Goal: Information Seeking & Learning: Learn about a topic

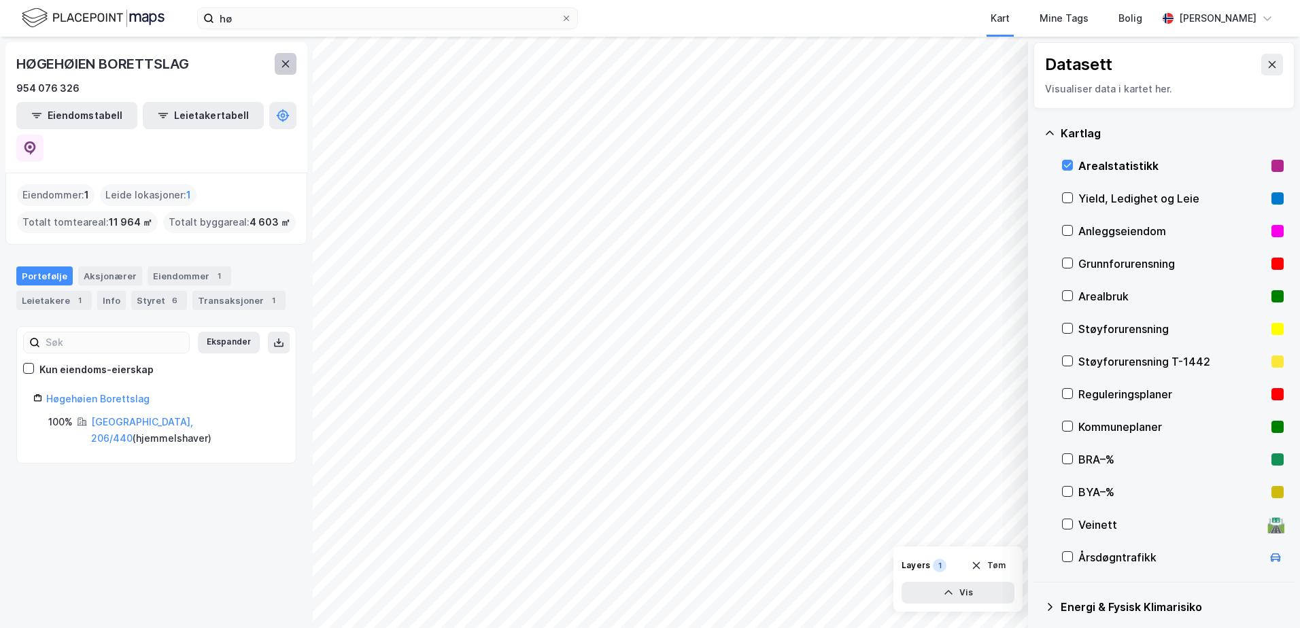
click at [289, 68] on icon at bounding box center [285, 63] width 11 height 11
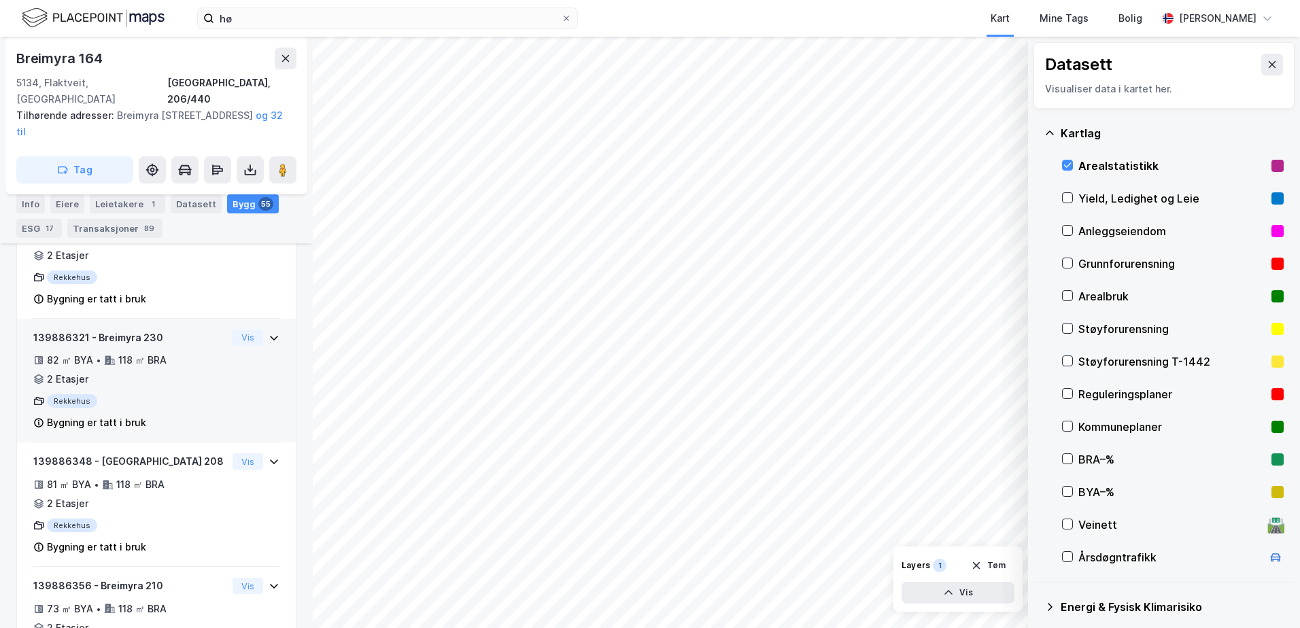
scroll to position [1837, 0]
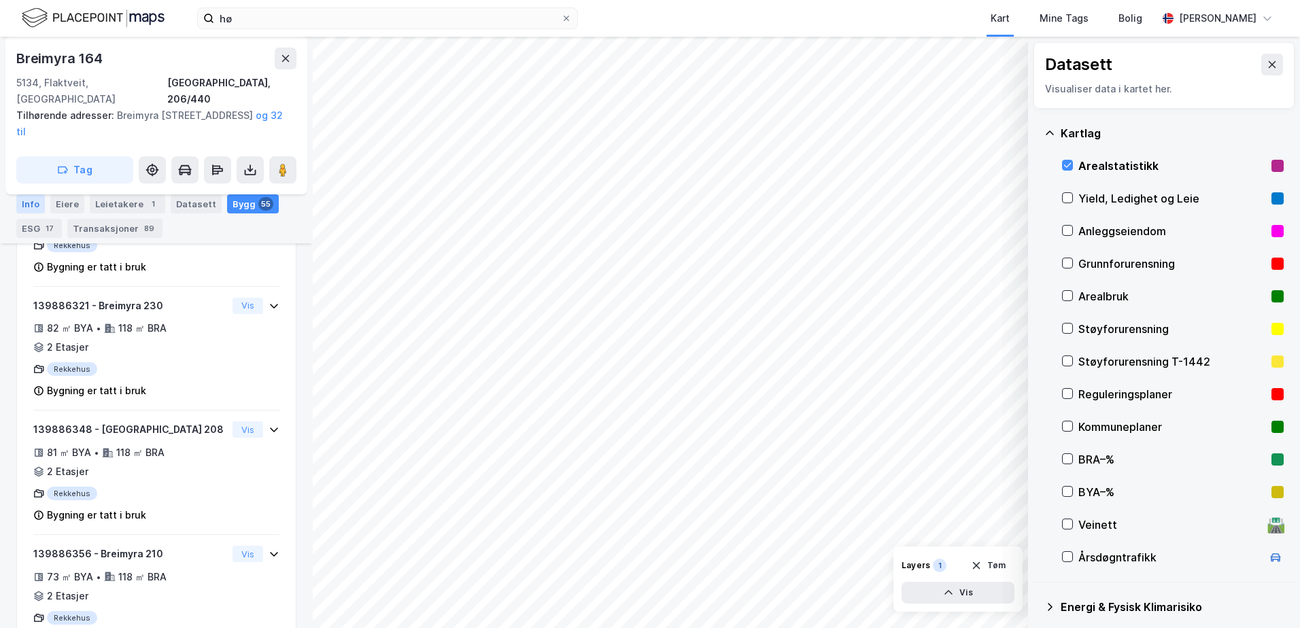
click at [29, 202] on div "Info" at bounding box center [30, 203] width 29 height 19
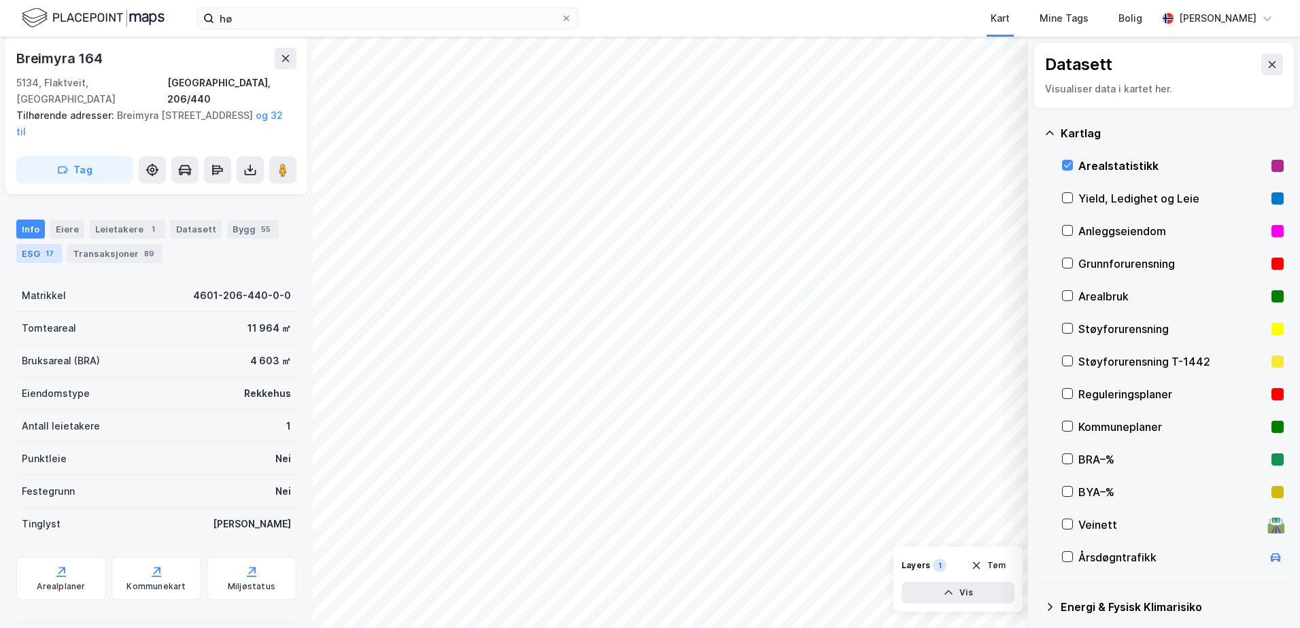
click at [54, 247] on div "17" at bounding box center [50, 254] width 14 height 14
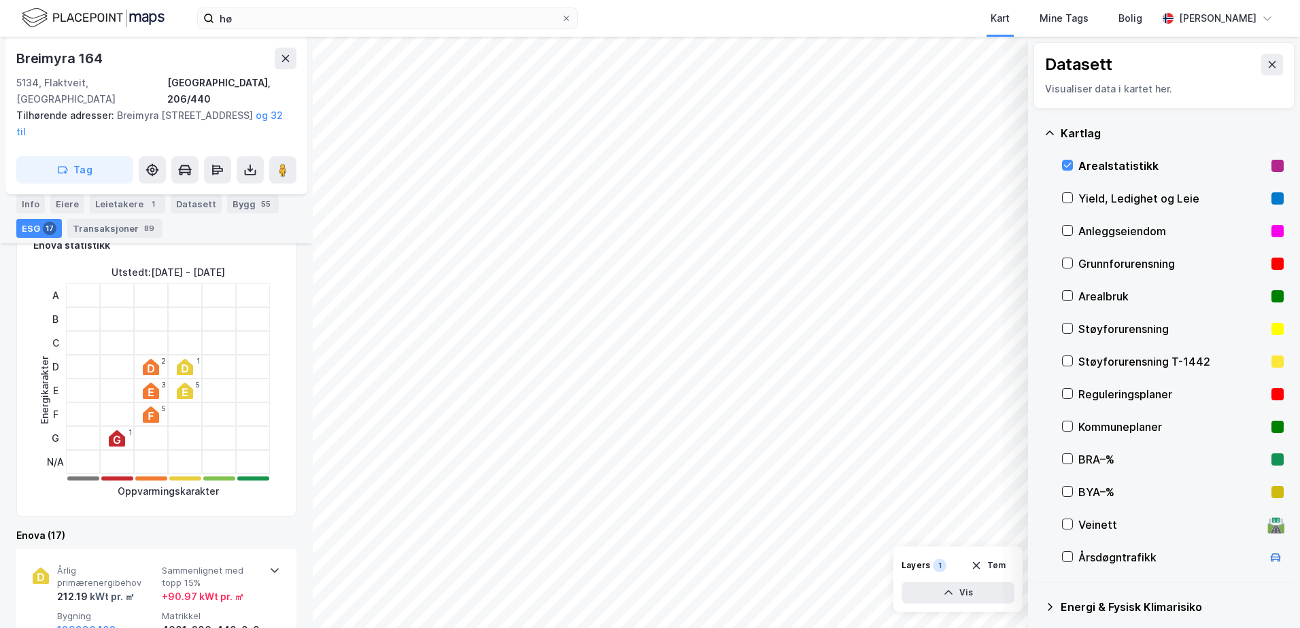
scroll to position [204, 0]
click at [1179, 77] on div "Datasett Visualiser data i kartet her." at bounding box center [1163, 75] width 261 height 67
click at [1064, 165] on icon at bounding box center [1067, 165] width 7 height 5
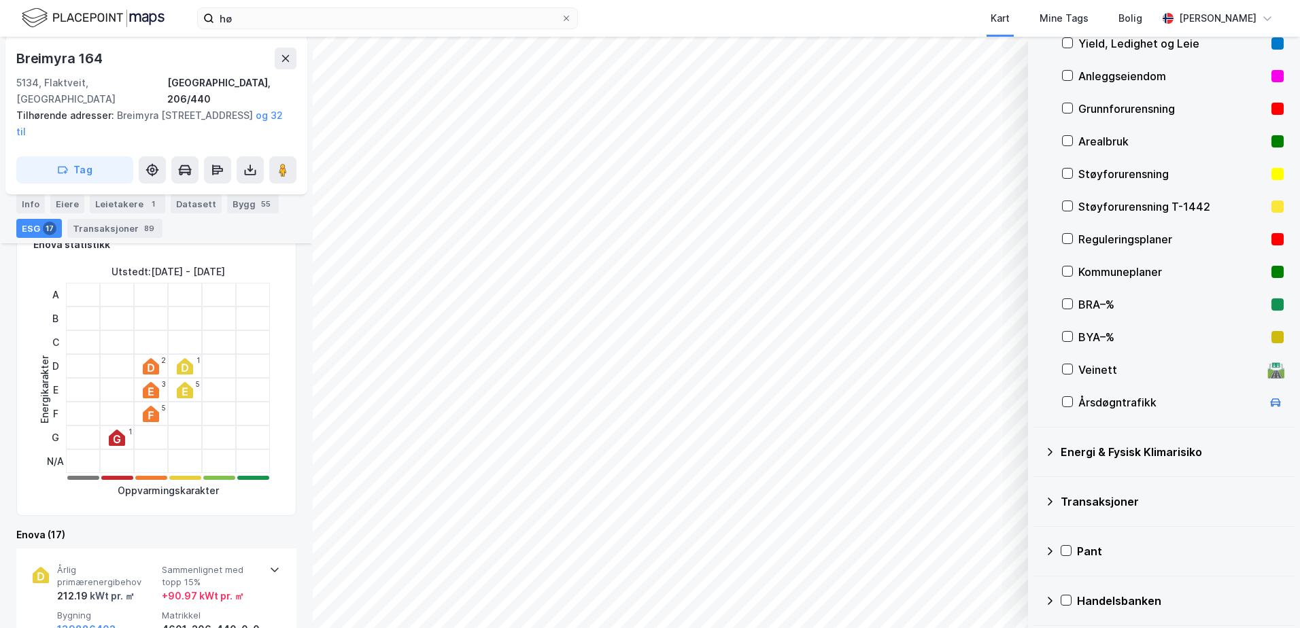
scroll to position [208, 0]
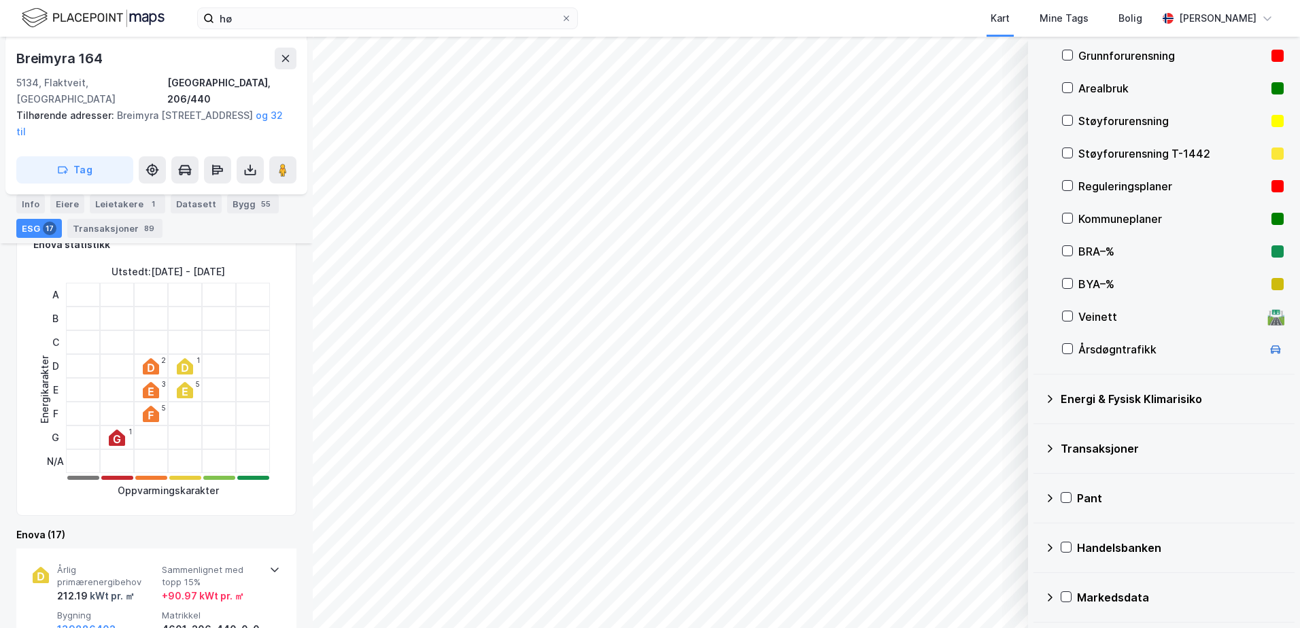
click at [1069, 398] on div "Energi & Fysisk Klimarisiko" at bounding box center [1171, 399] width 223 height 16
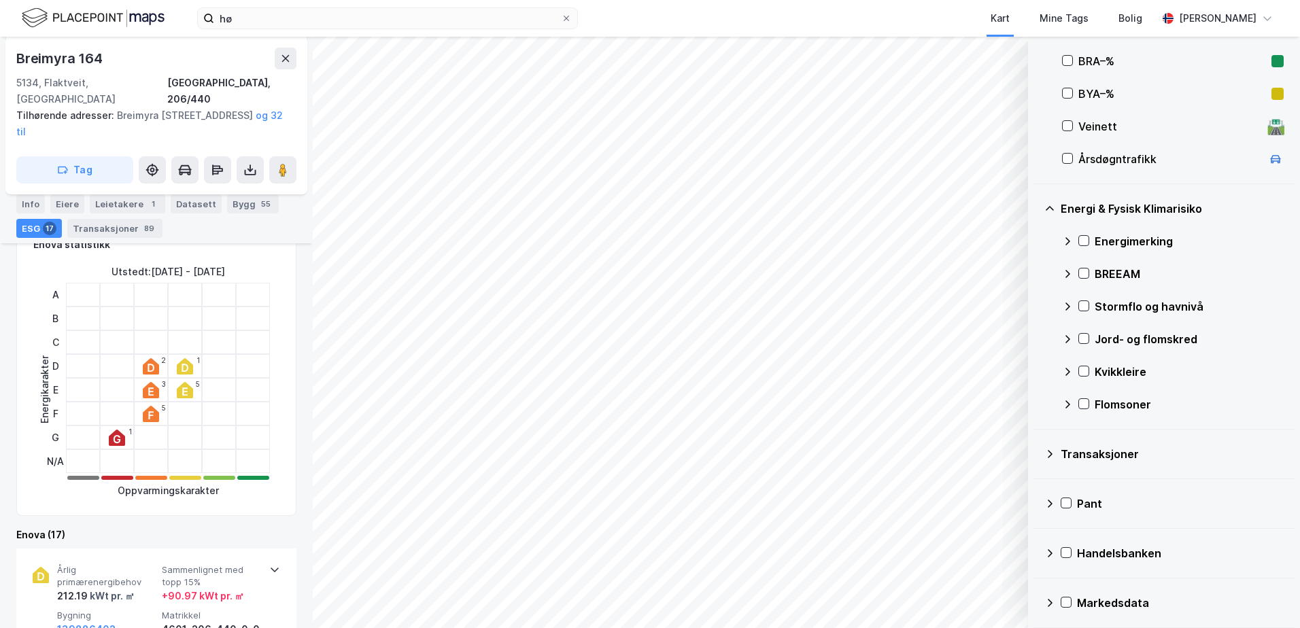
scroll to position [404, 0]
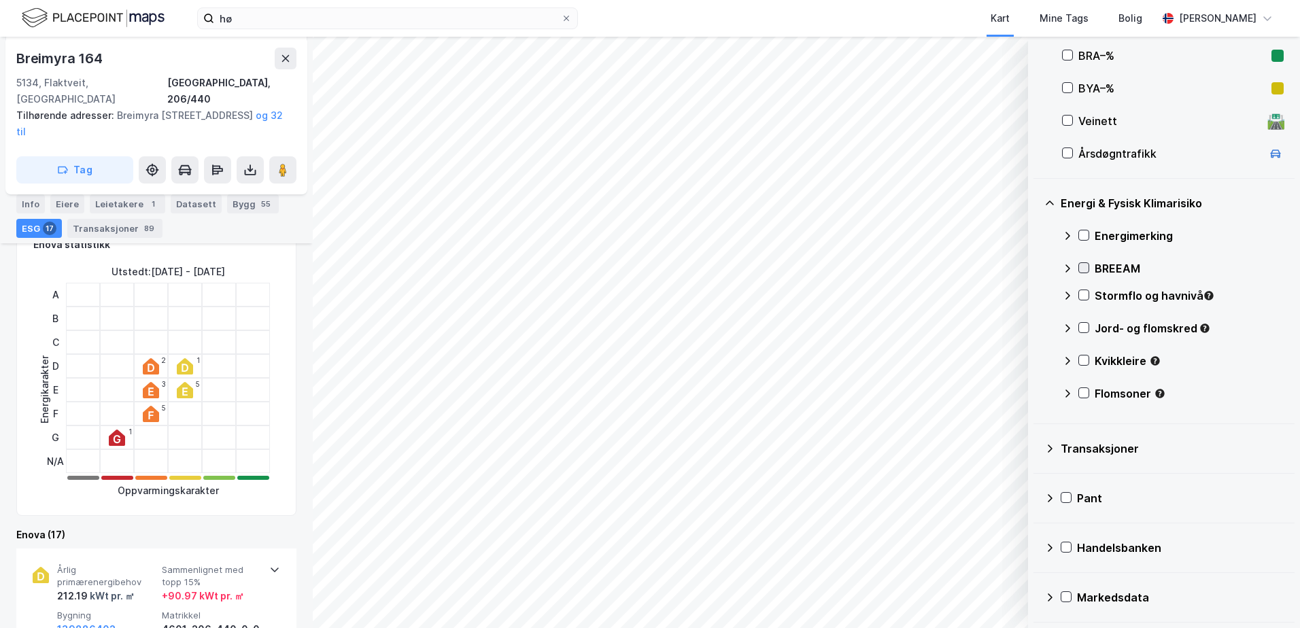
click at [1078, 267] on div at bounding box center [1083, 267] width 11 height 11
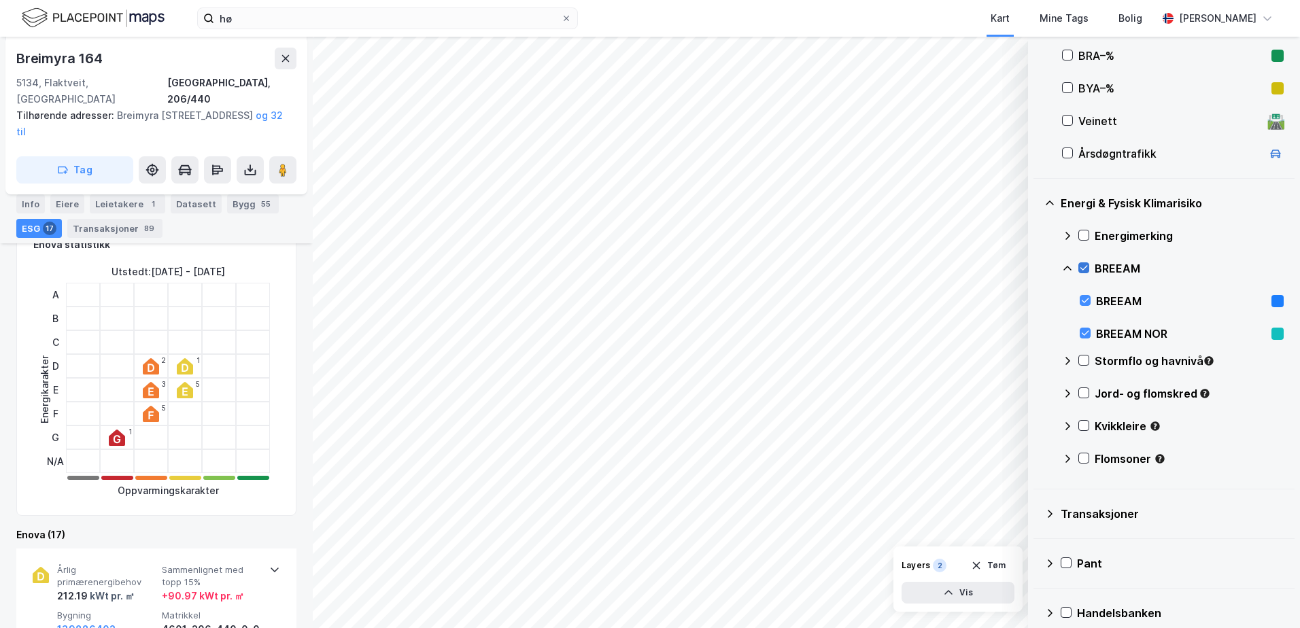
click at [1078, 267] on div at bounding box center [1083, 267] width 11 height 11
click at [1080, 357] on icon at bounding box center [1084, 361] width 10 height 10
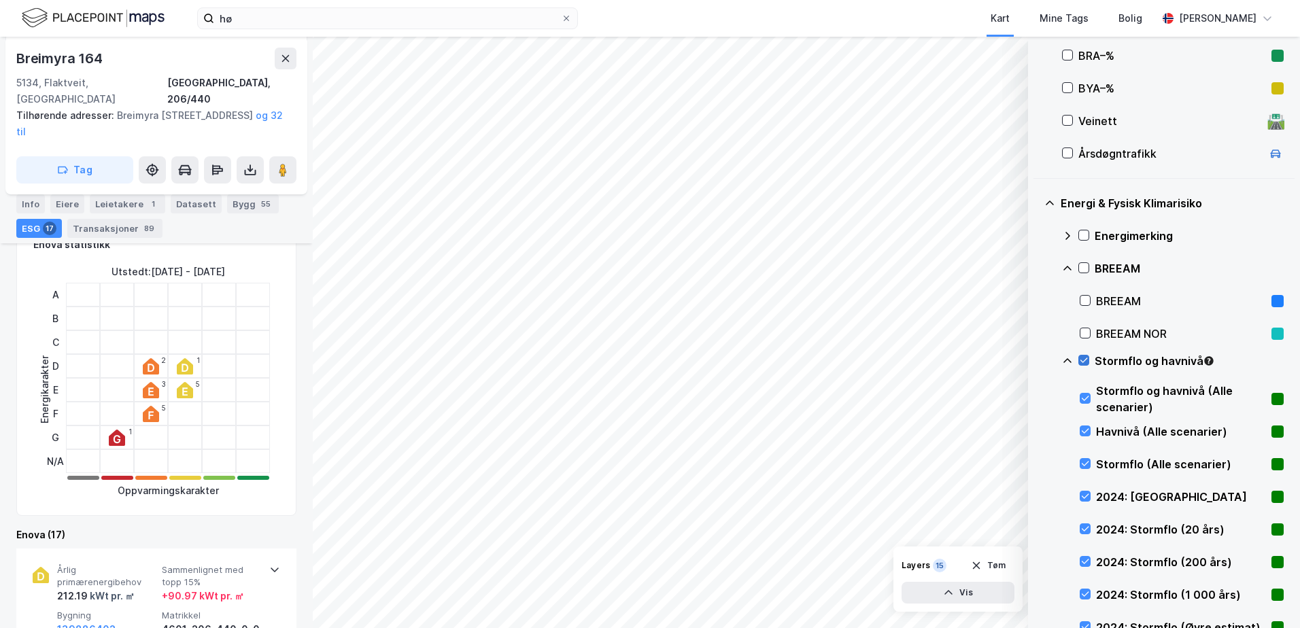
click at [1080, 357] on icon at bounding box center [1084, 361] width 10 height 10
click at [1081, 359] on icon at bounding box center [1084, 361] width 10 height 10
click at [1068, 358] on icon at bounding box center [1067, 361] width 11 height 11
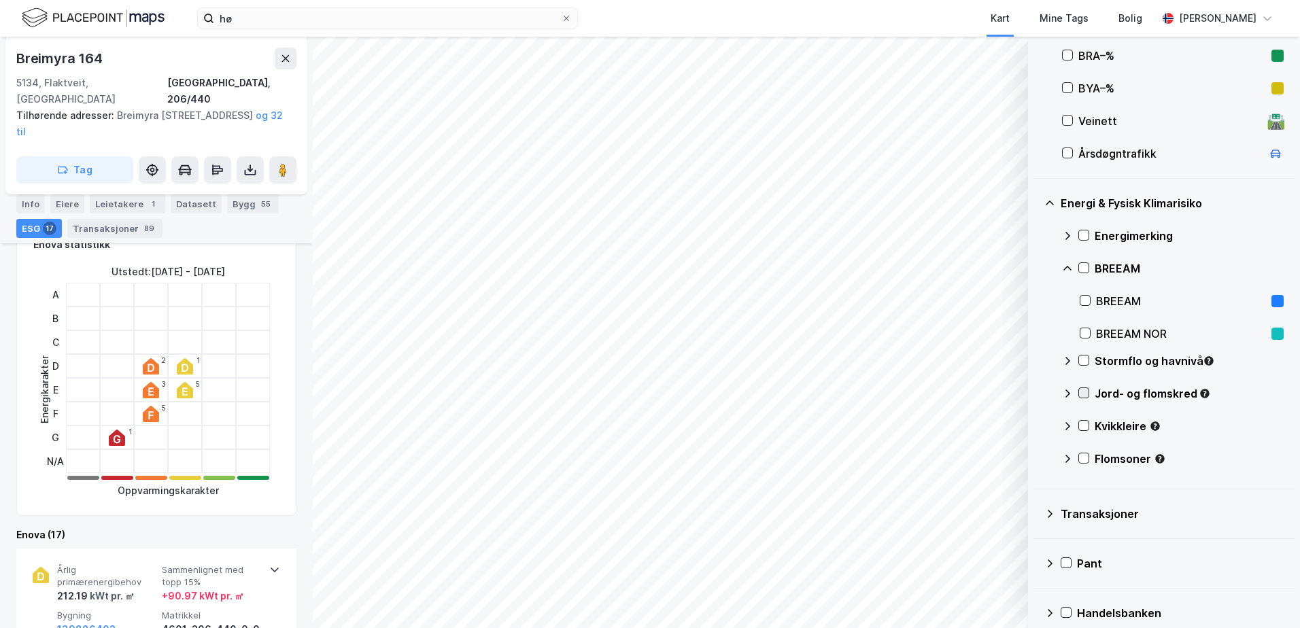
click at [1079, 393] on icon at bounding box center [1084, 393] width 10 height 10
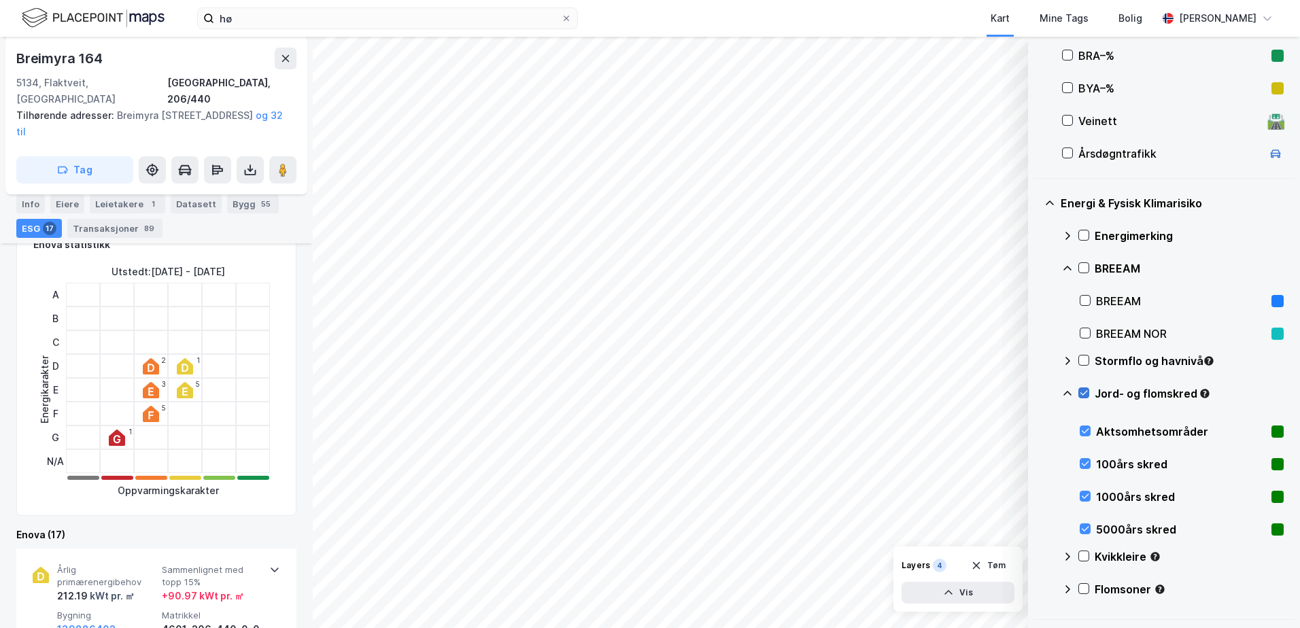
click at [1079, 393] on icon at bounding box center [1084, 393] width 10 height 10
click at [1086, 392] on icon at bounding box center [1083, 393] width 7 height 5
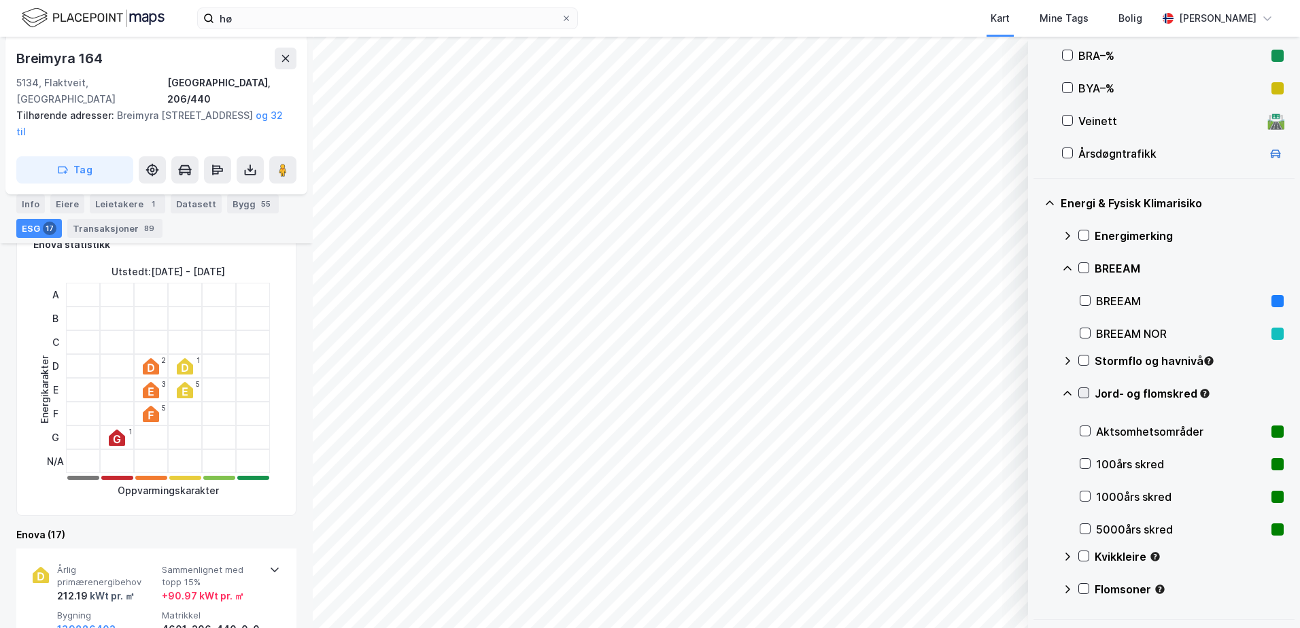
click at [1086, 392] on icon at bounding box center [1083, 393] width 7 height 5
click at [1064, 395] on icon at bounding box center [1067, 393] width 8 height 5
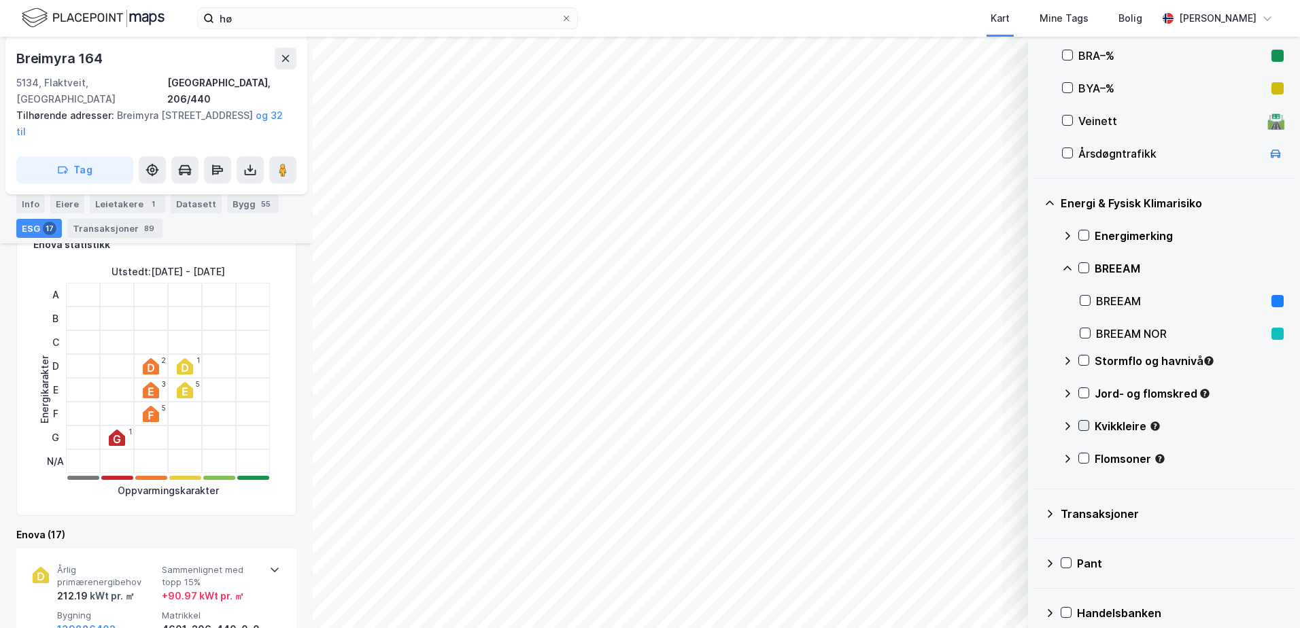
click at [1085, 426] on icon at bounding box center [1083, 425] width 7 height 5
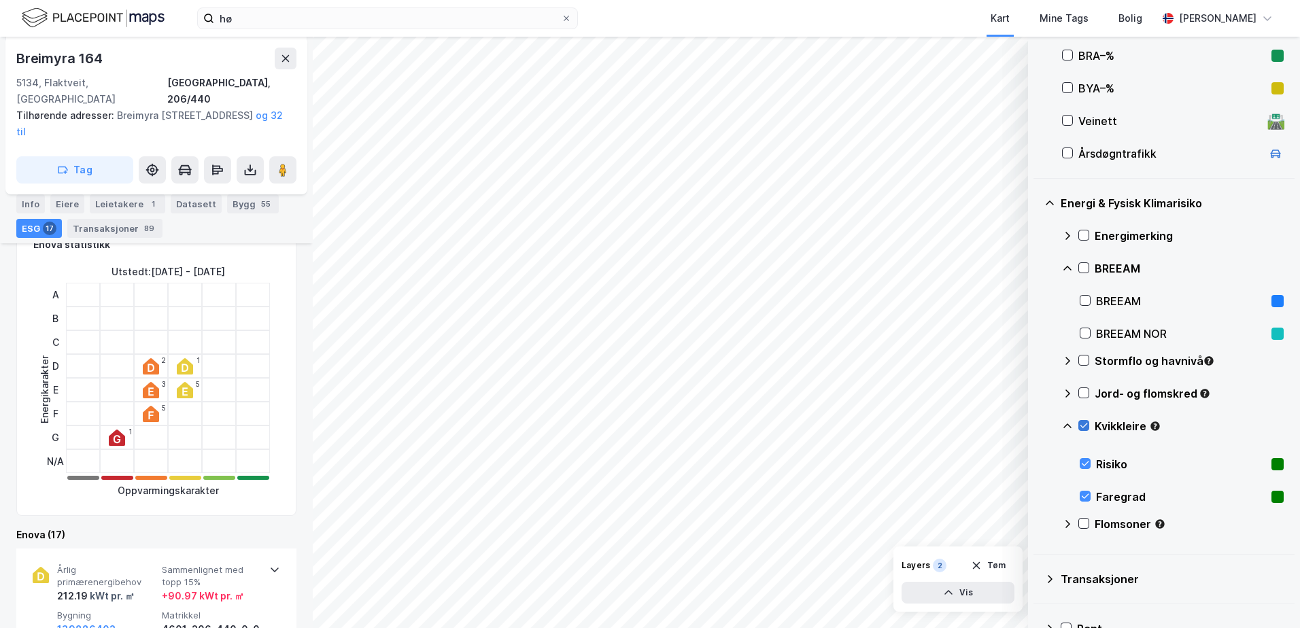
click at [1085, 426] on icon at bounding box center [1083, 425] width 7 height 5
click at [1068, 427] on icon at bounding box center [1067, 426] width 11 height 11
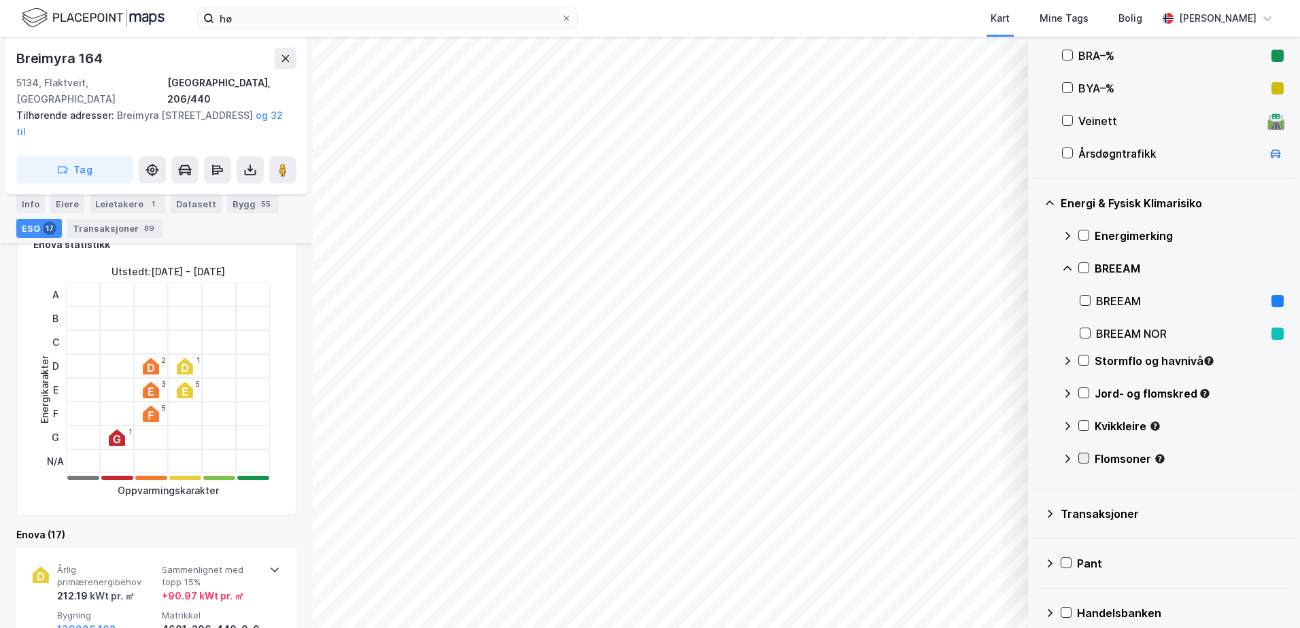
click at [1084, 455] on icon at bounding box center [1084, 458] width 10 height 10
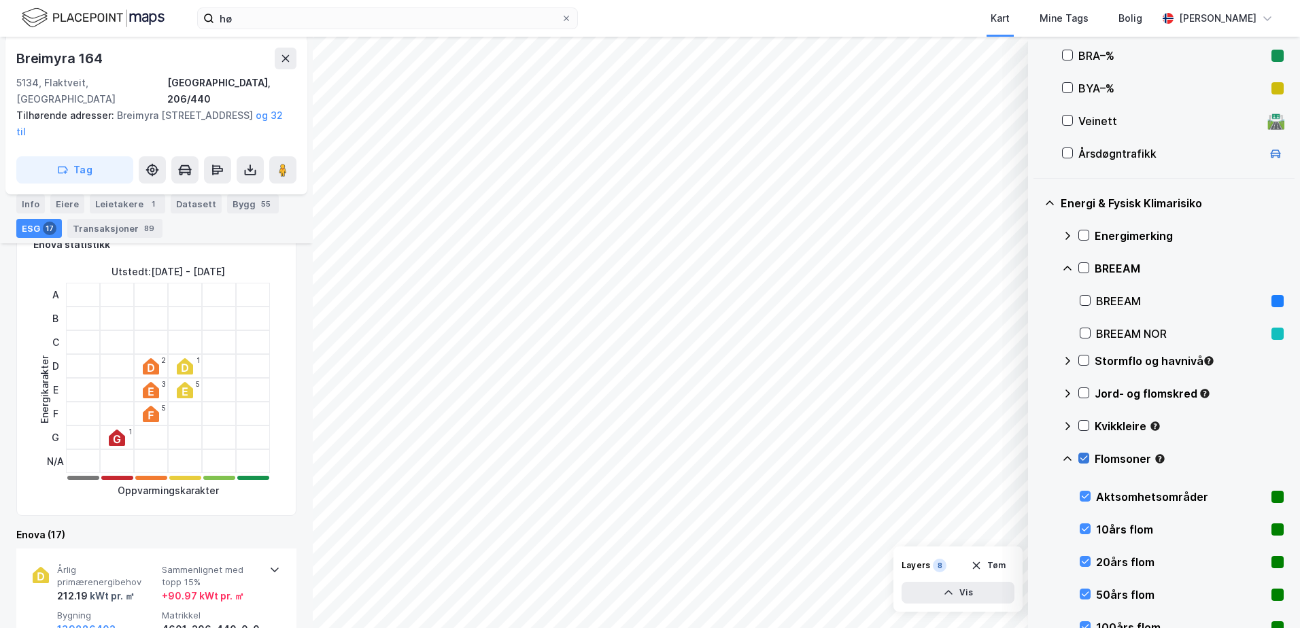
click at [1082, 454] on icon at bounding box center [1084, 458] width 10 height 10
click at [1083, 453] on div at bounding box center [1083, 458] width 11 height 11
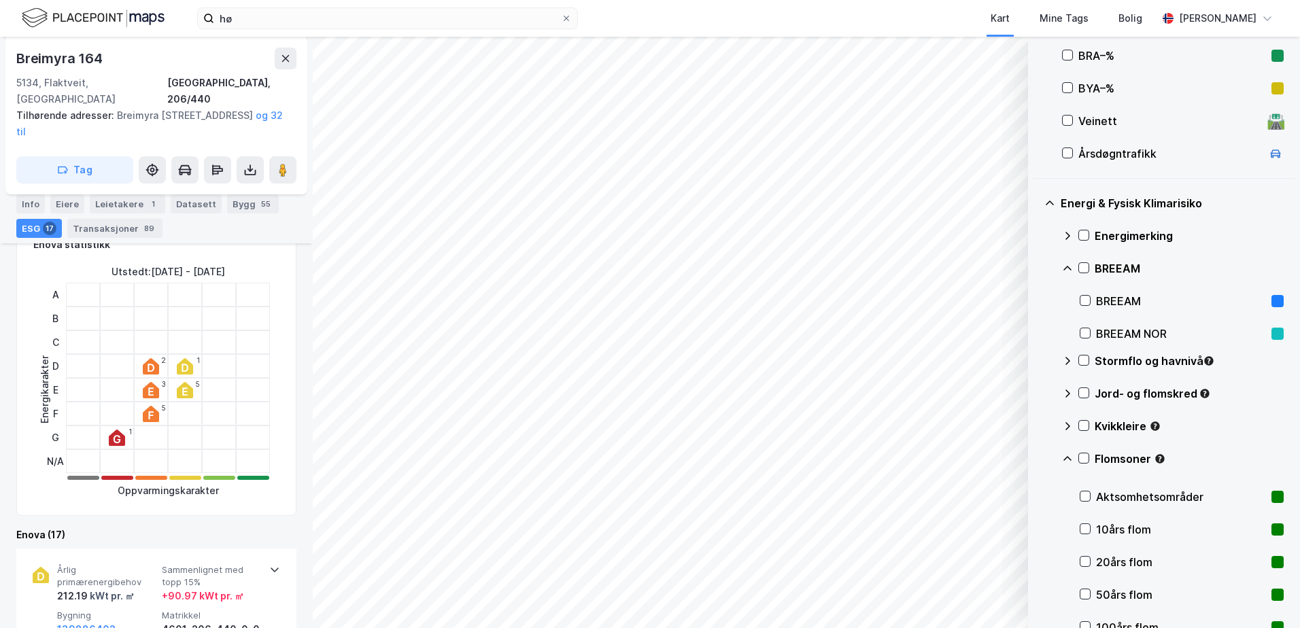
click at [1051, 203] on icon at bounding box center [1049, 203] width 8 height 5
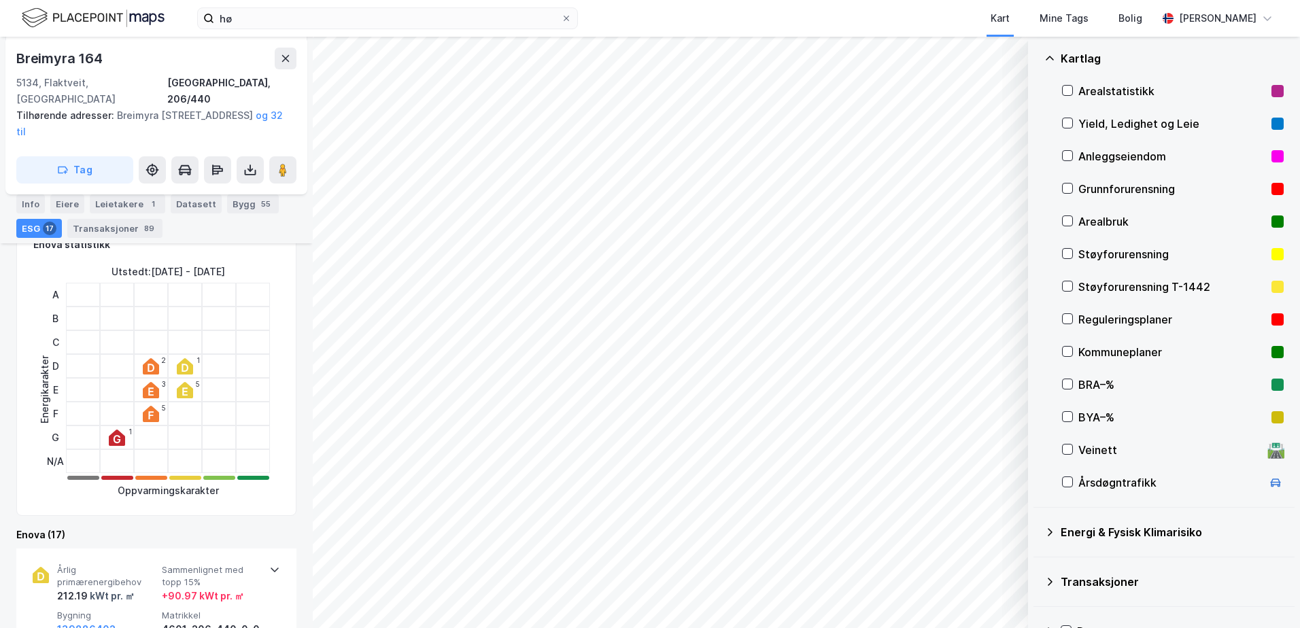
scroll to position [72, 0]
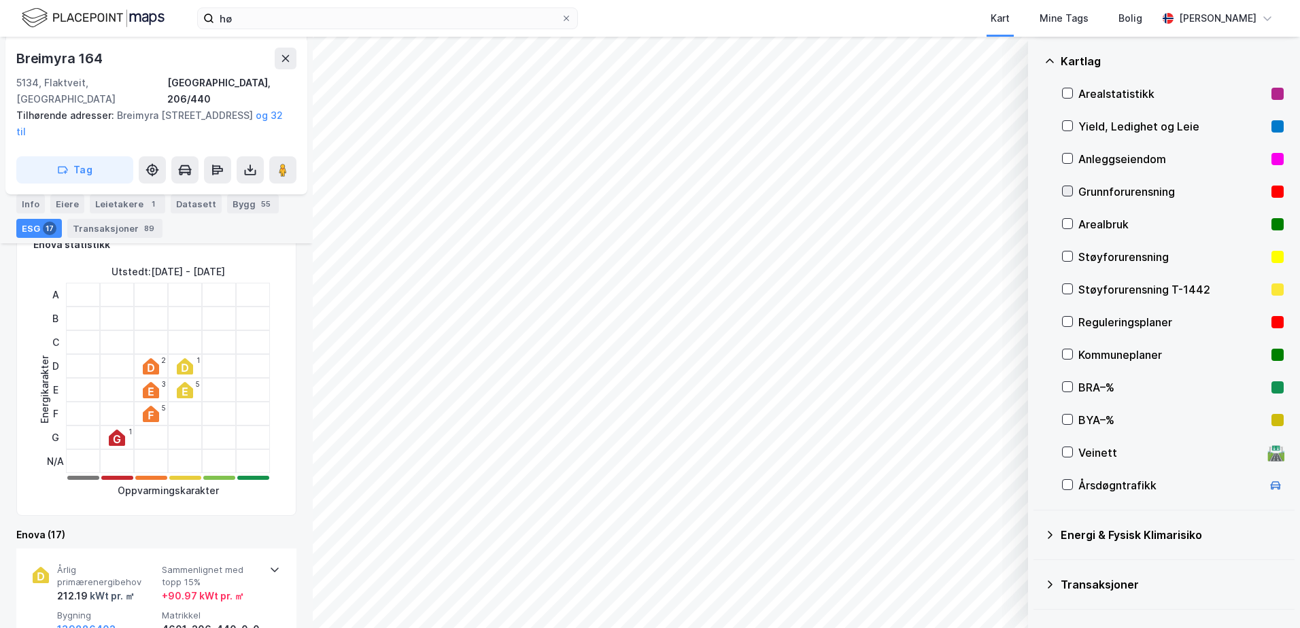
click at [1066, 193] on icon at bounding box center [1067, 191] width 7 height 5
click at [1071, 192] on icon at bounding box center [1067, 191] width 10 height 10
click at [1069, 258] on icon at bounding box center [1067, 257] width 10 height 10
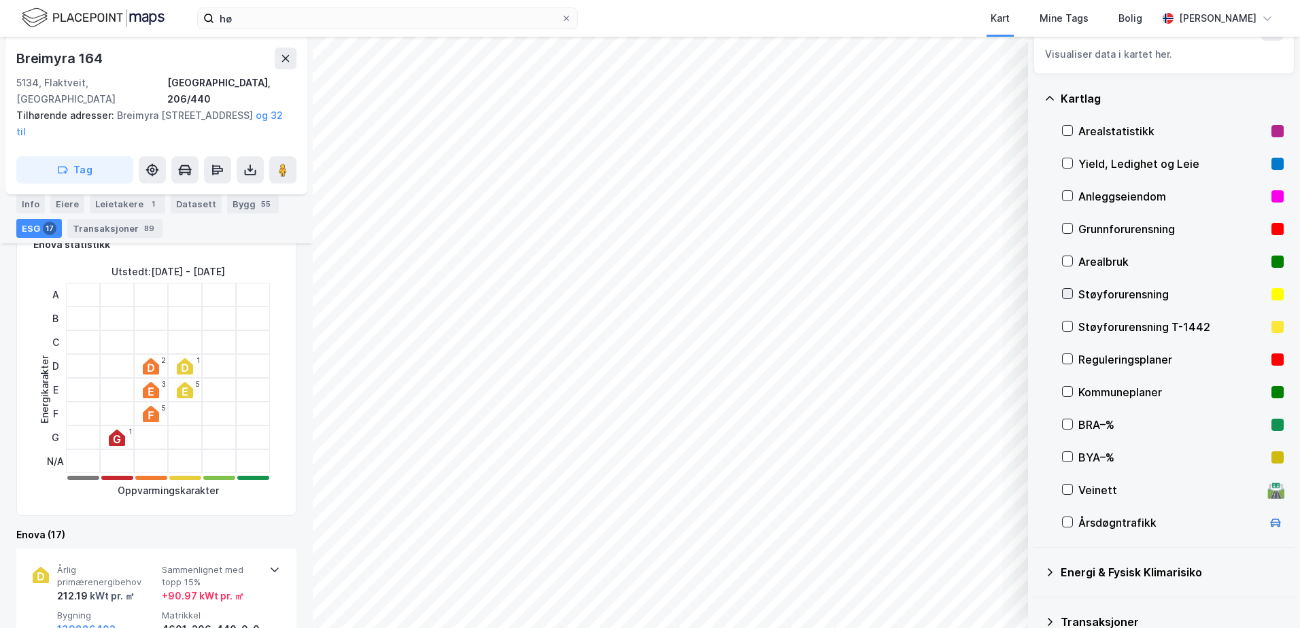
scroll to position [0, 0]
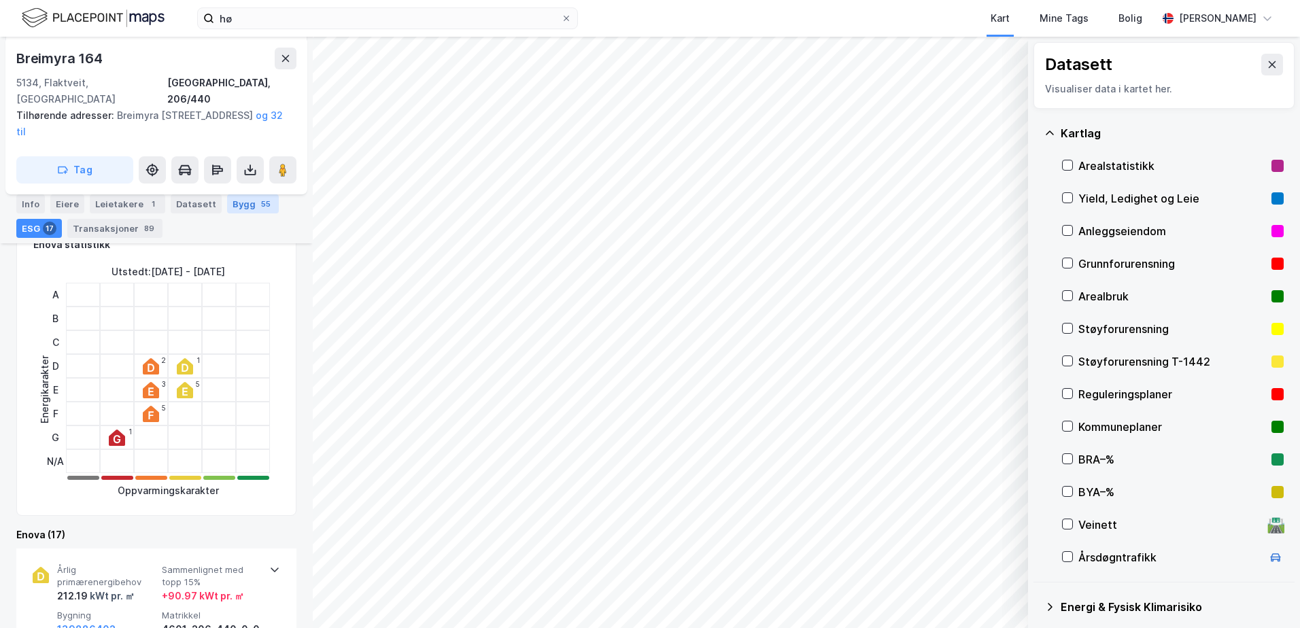
click at [232, 203] on div "Bygg 55" at bounding box center [253, 203] width 52 height 19
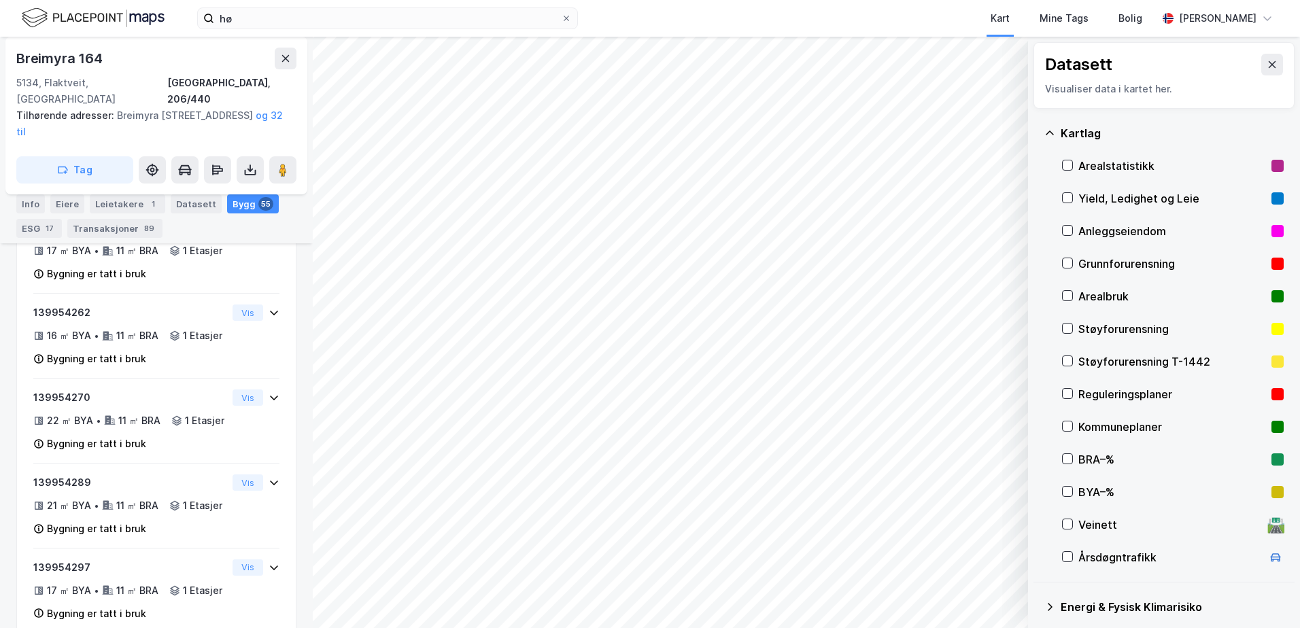
scroll to position [5307, 0]
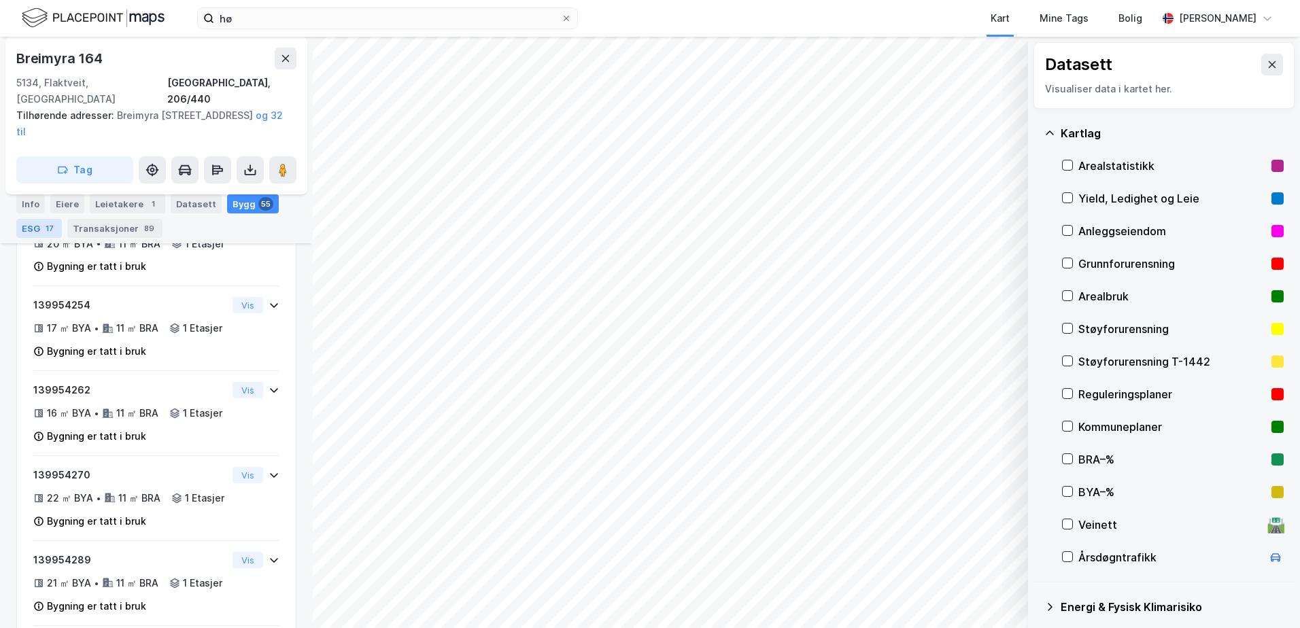
click at [54, 226] on div "17" at bounding box center [50, 229] width 14 height 14
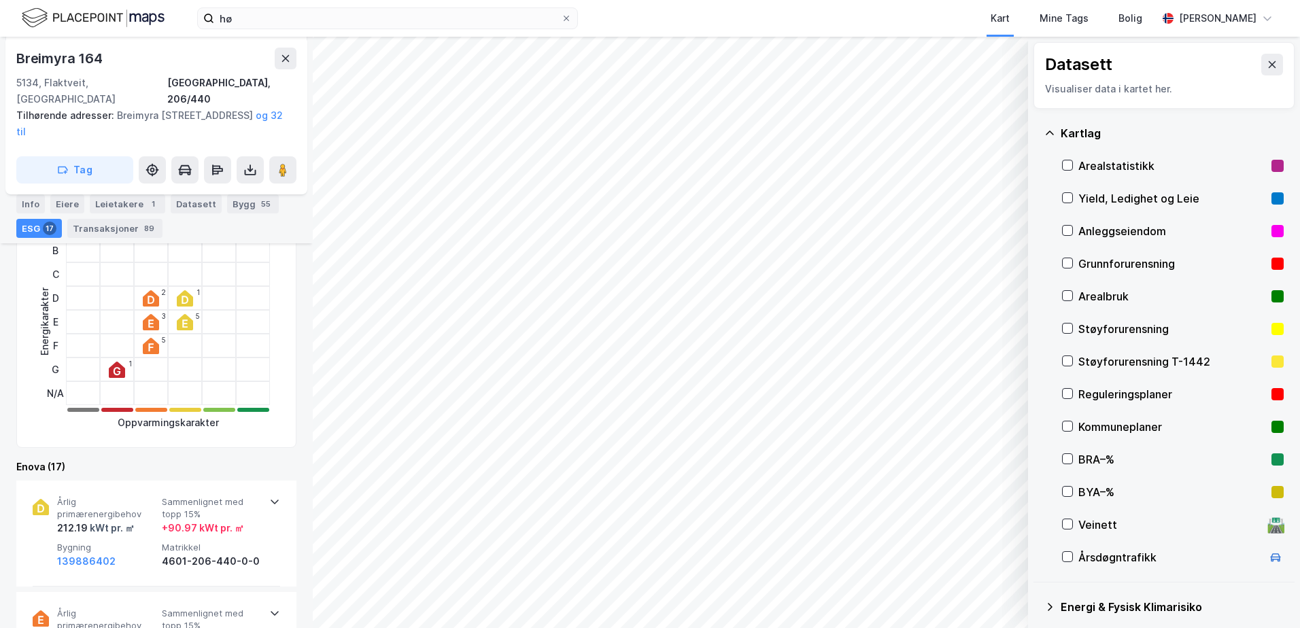
scroll to position [71, 0]
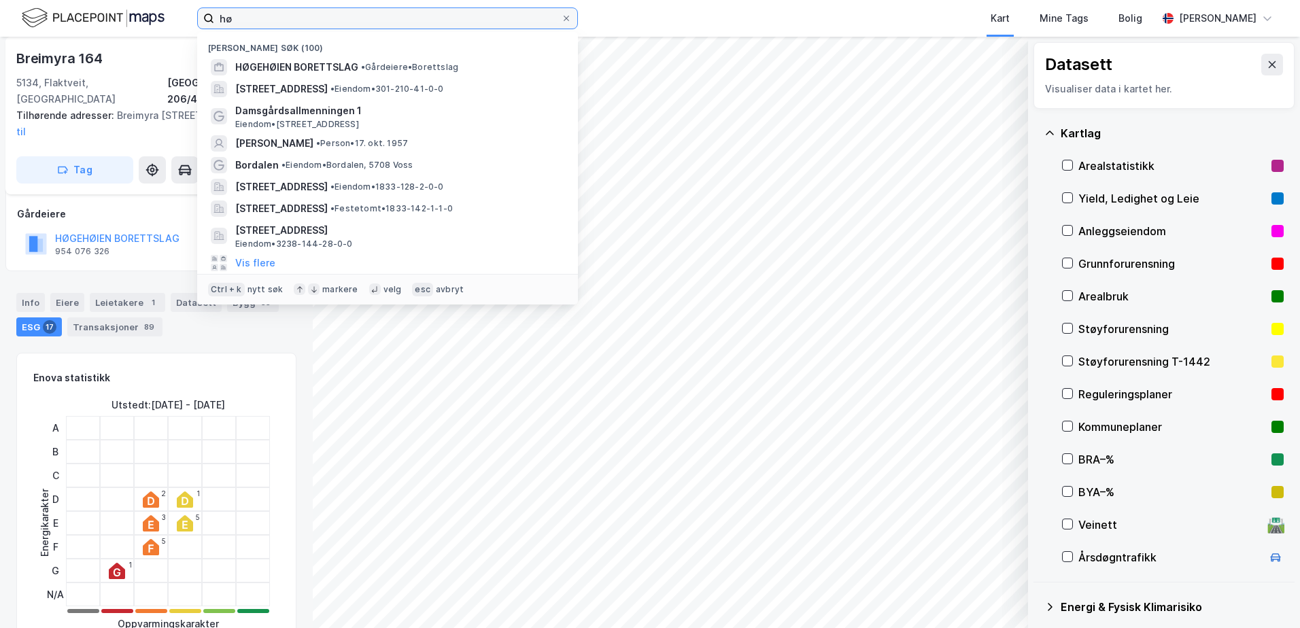
drag, startPoint x: 264, startPoint y: 22, endPoint x: 199, endPoint y: 16, distance: 65.5
click at [199, 16] on label "hø" at bounding box center [387, 18] width 381 height 22
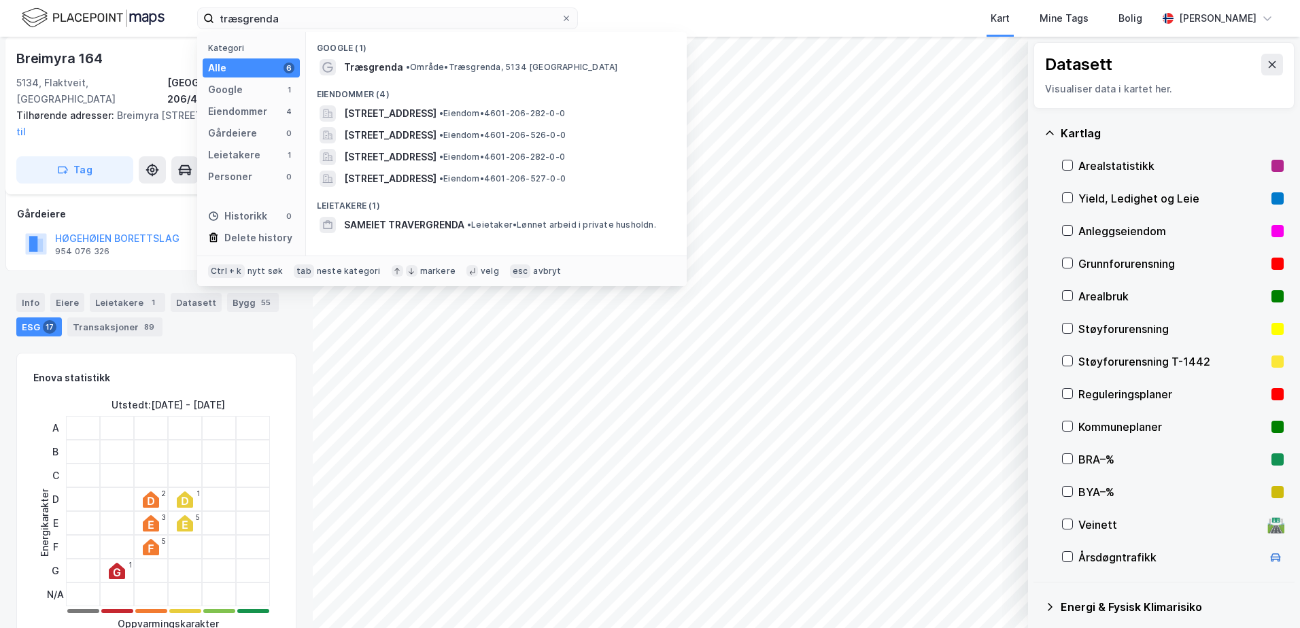
click at [177, 67] on div "Breimyra 164" at bounding box center [156, 59] width 280 height 22
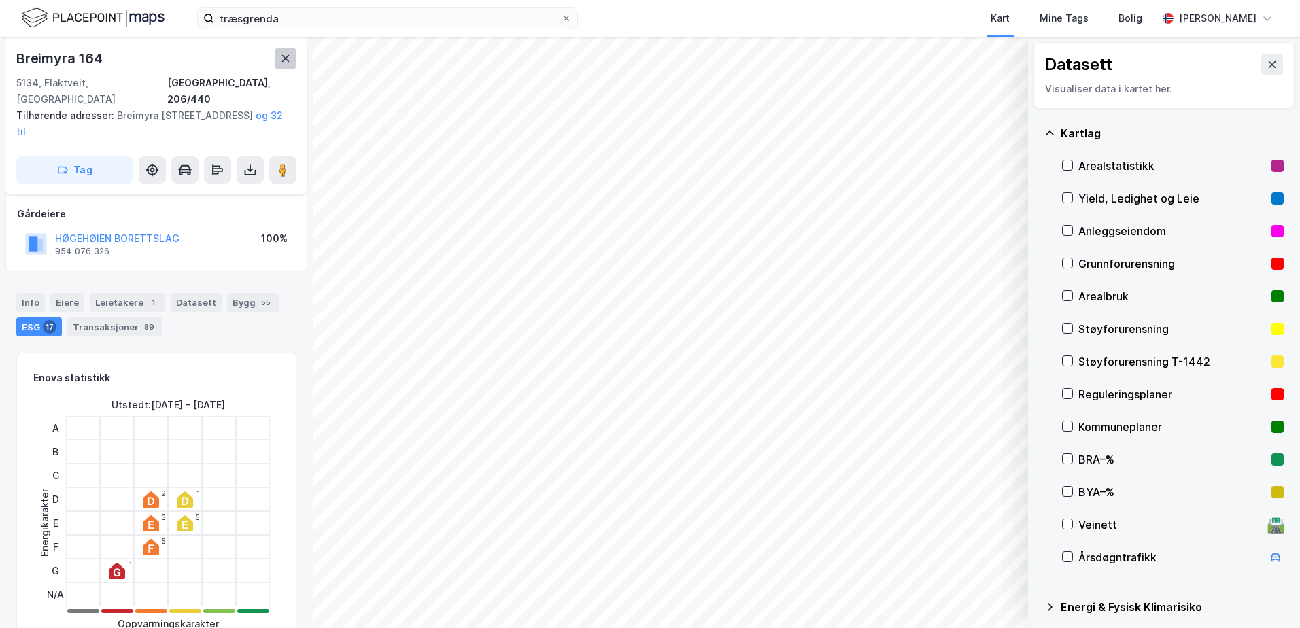
click at [281, 54] on icon at bounding box center [285, 58] width 11 height 11
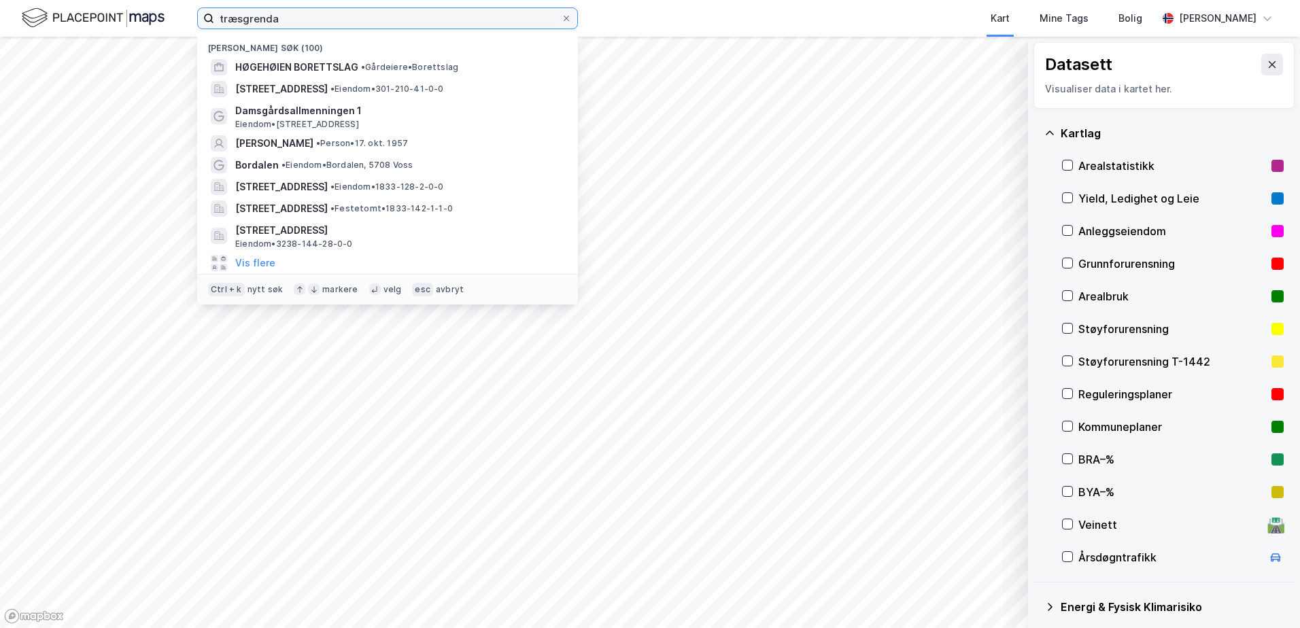
click at [294, 24] on input "træsgrenda" at bounding box center [387, 18] width 347 height 20
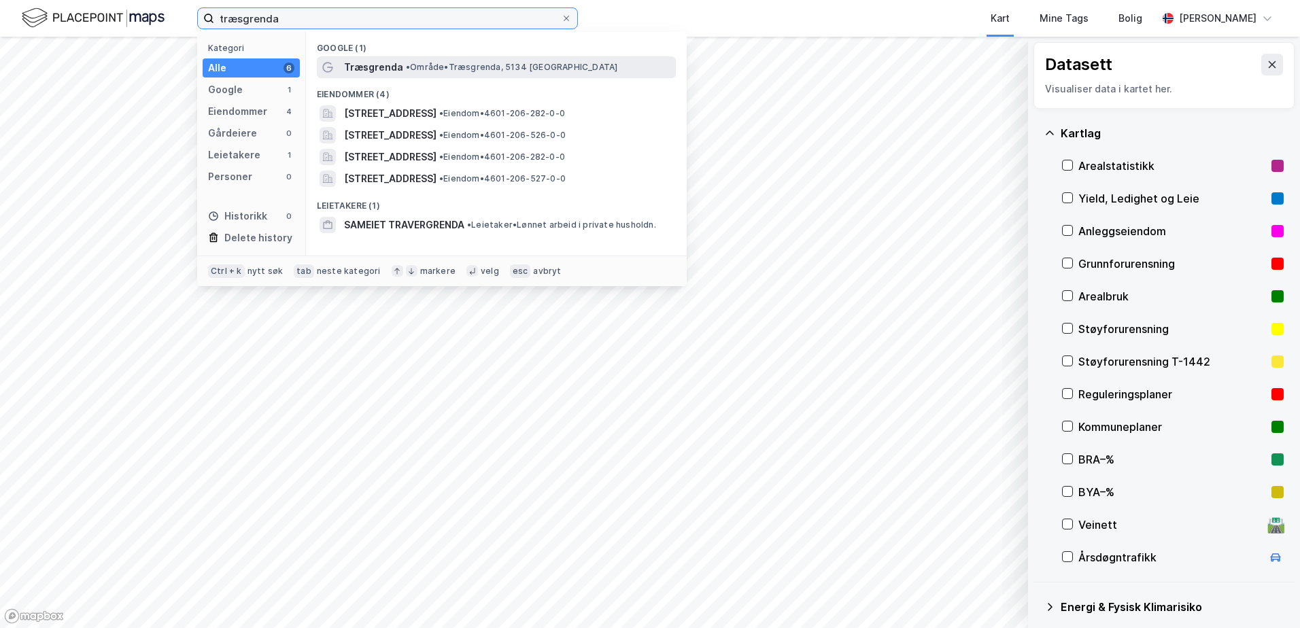
type input "træsgrenda"
click at [396, 66] on span "Træsgrenda" at bounding box center [373, 67] width 59 height 16
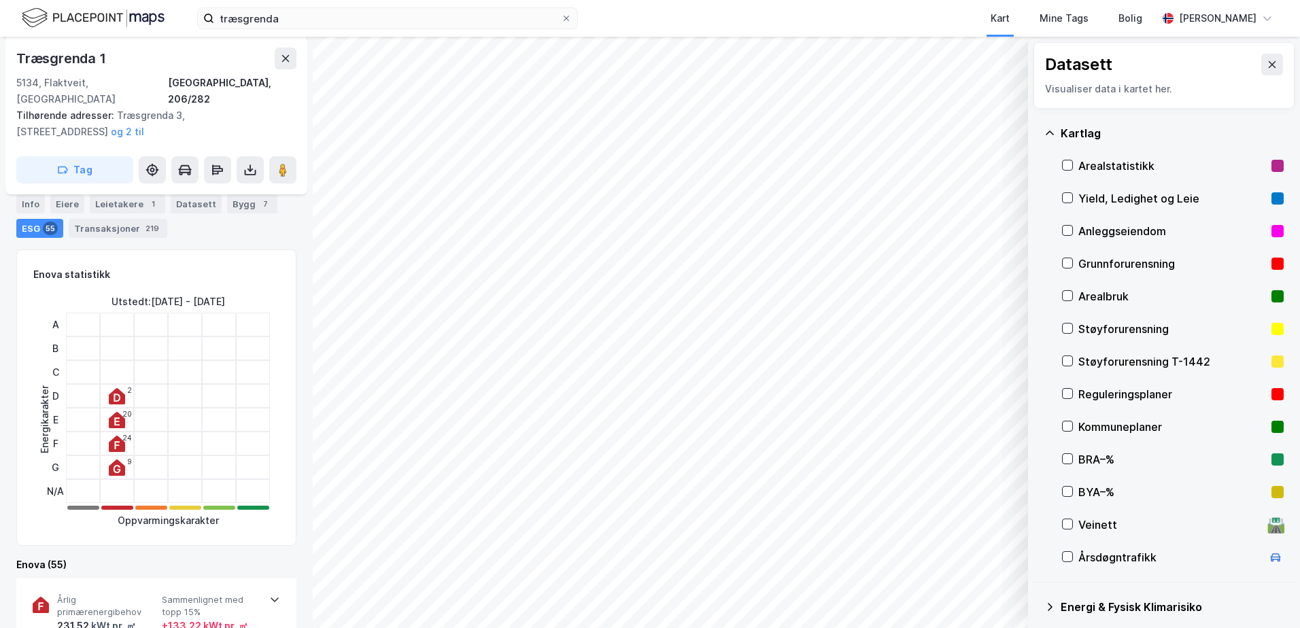
scroll to position [204, 0]
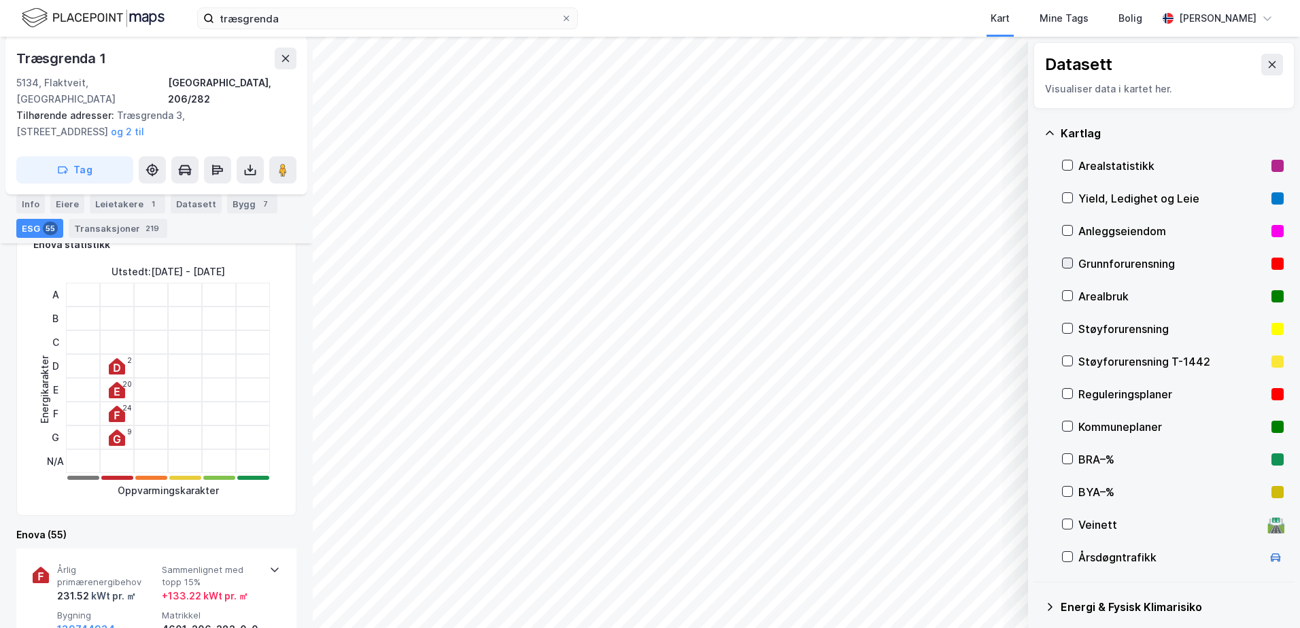
click at [1063, 262] on icon at bounding box center [1067, 263] width 10 height 10
click at [1069, 360] on icon at bounding box center [1067, 361] width 10 height 10
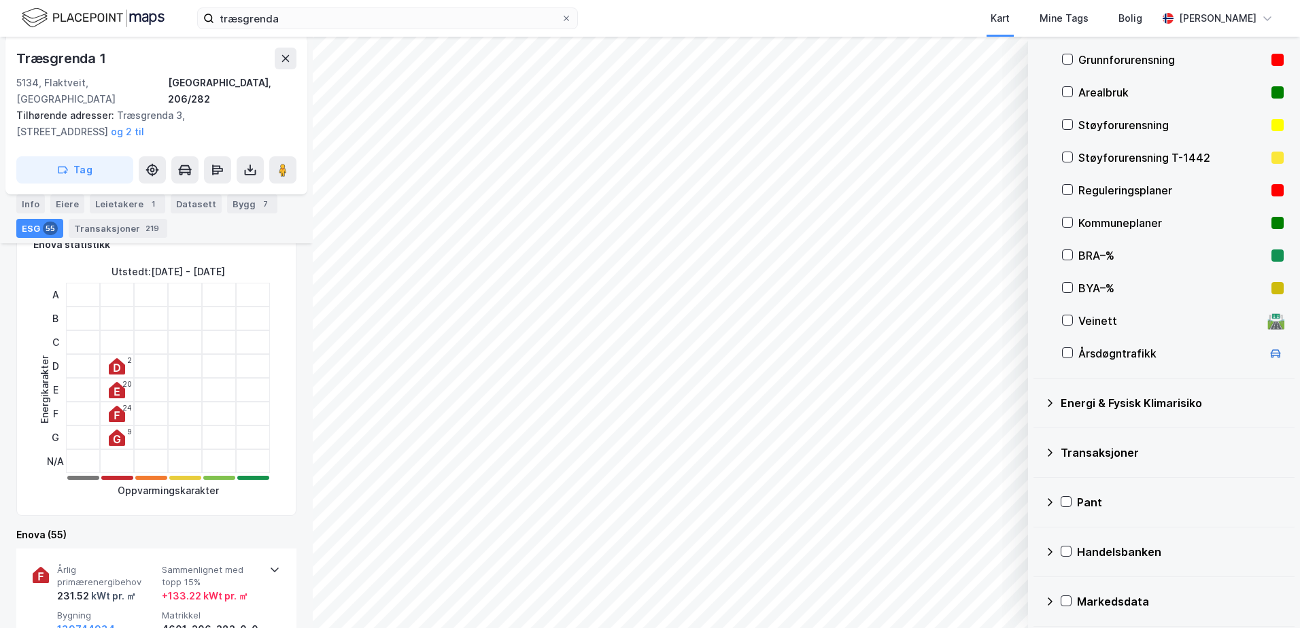
click at [1063, 411] on div "Energi & Fysisk Klimarisiko" at bounding box center [1163, 403] width 239 height 33
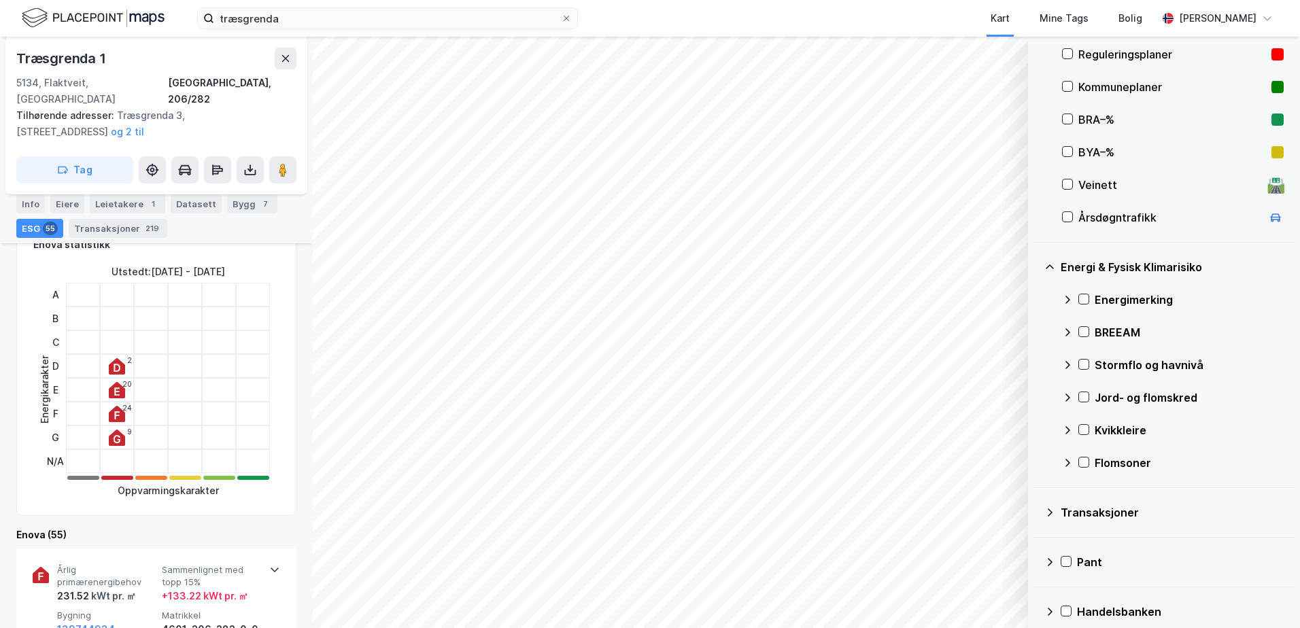
scroll to position [404, 0]
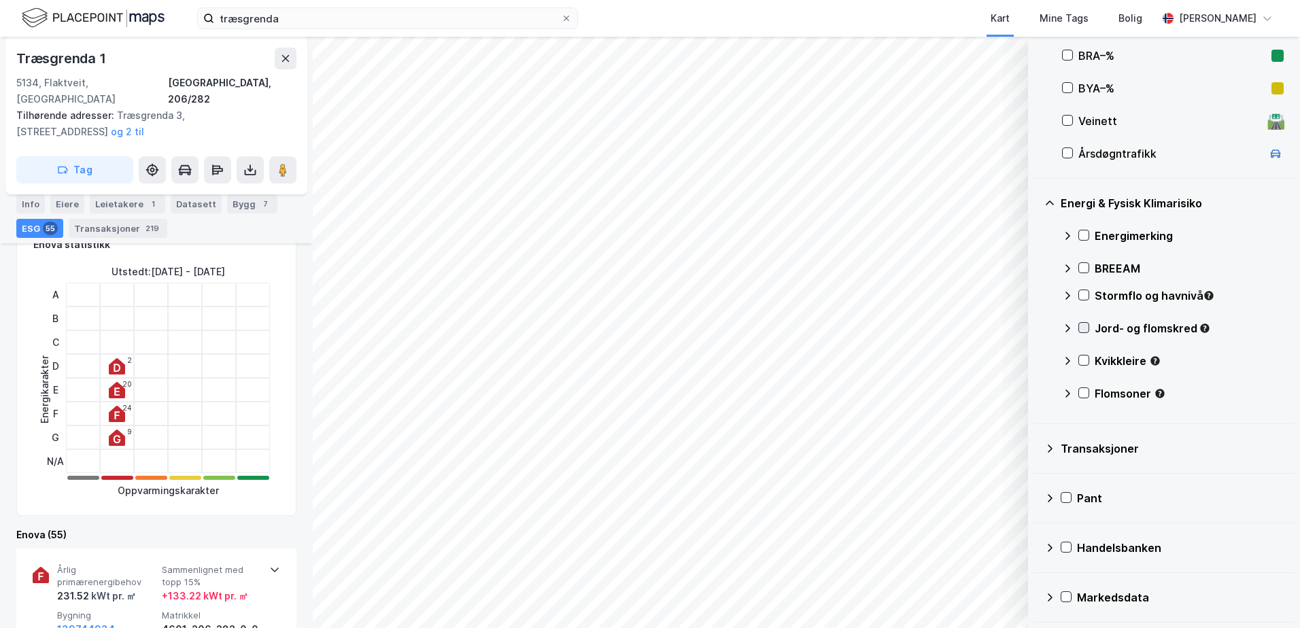
click at [1083, 326] on icon at bounding box center [1084, 328] width 10 height 10
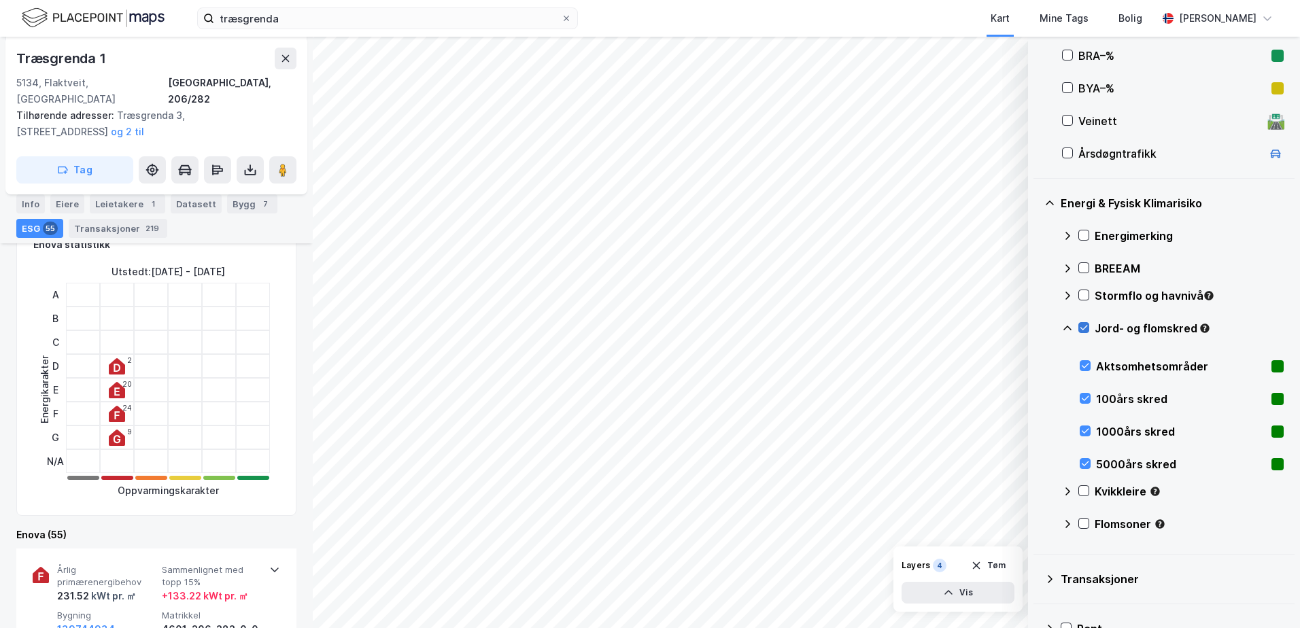
click at [1083, 326] on icon at bounding box center [1084, 328] width 10 height 10
click at [1079, 327] on icon at bounding box center [1084, 328] width 10 height 10
click at [1065, 327] on icon at bounding box center [1067, 328] width 11 height 11
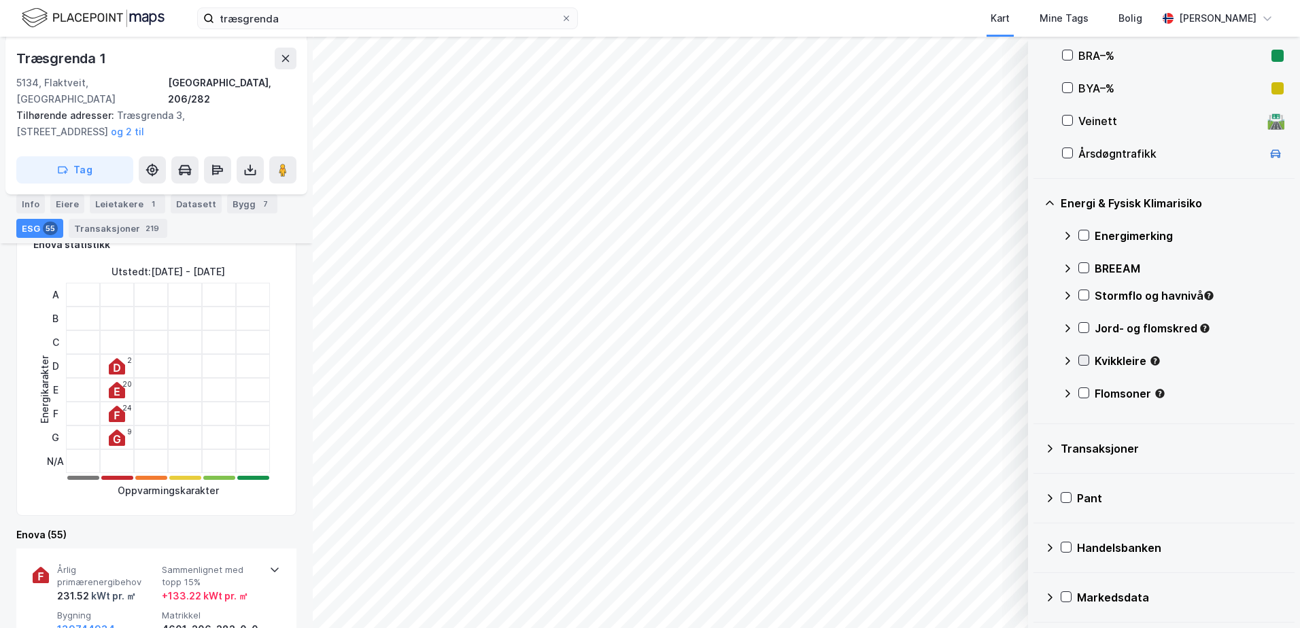
click at [1084, 360] on icon at bounding box center [1084, 361] width 10 height 10
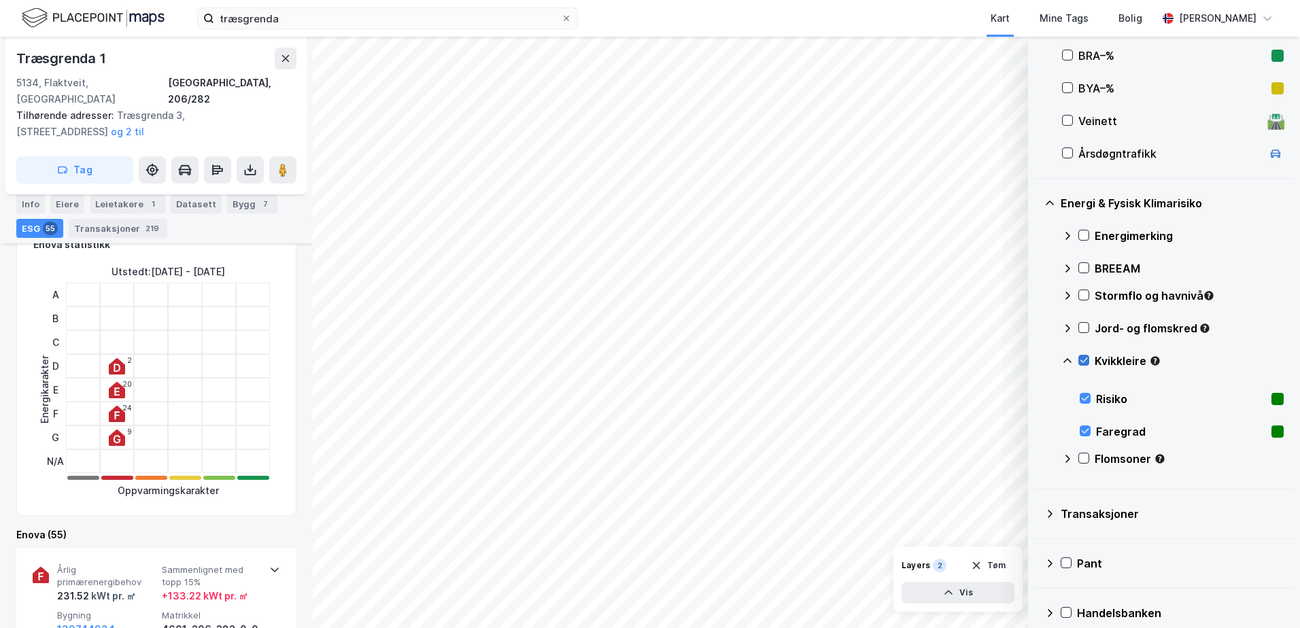
click at [1084, 358] on icon at bounding box center [1084, 361] width 10 height 10
click at [1069, 362] on icon at bounding box center [1067, 361] width 11 height 11
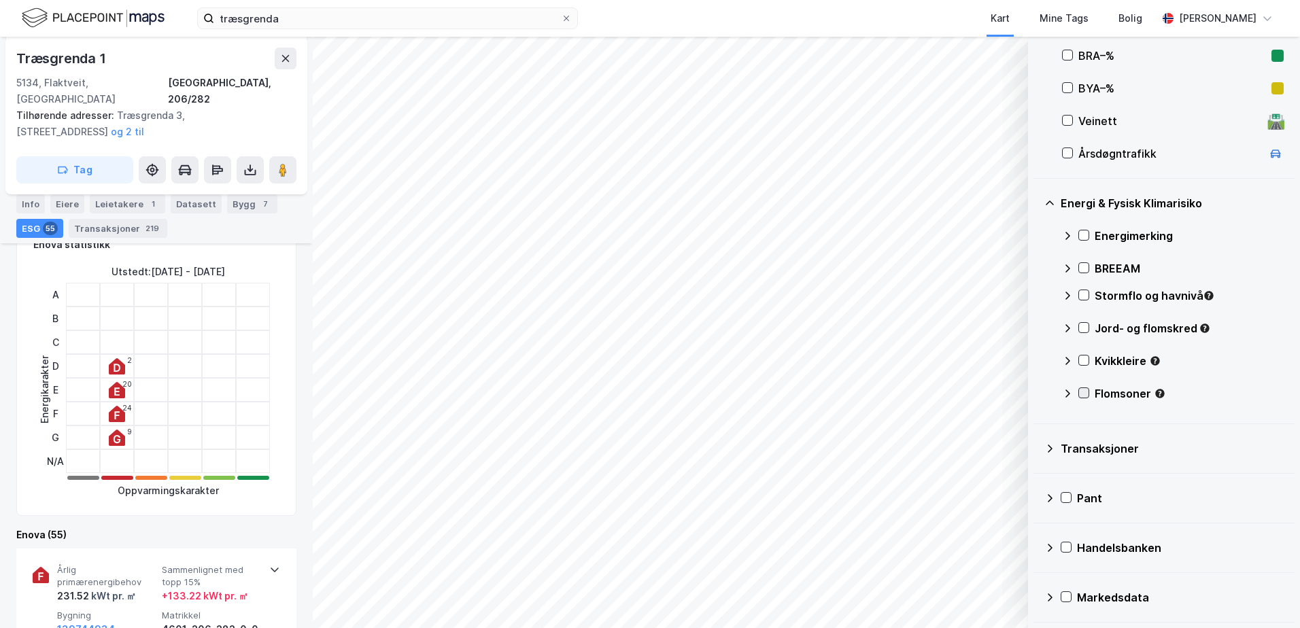
click at [1085, 392] on icon at bounding box center [1084, 393] width 10 height 10
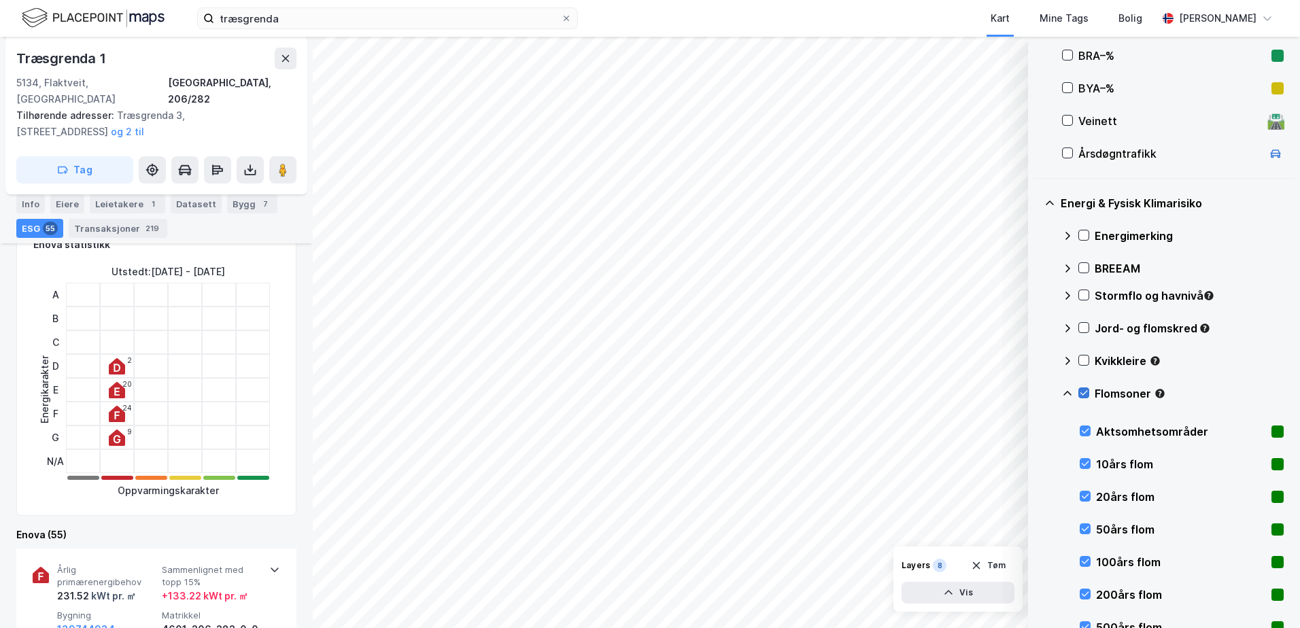
click at [1085, 392] on icon at bounding box center [1084, 393] width 10 height 10
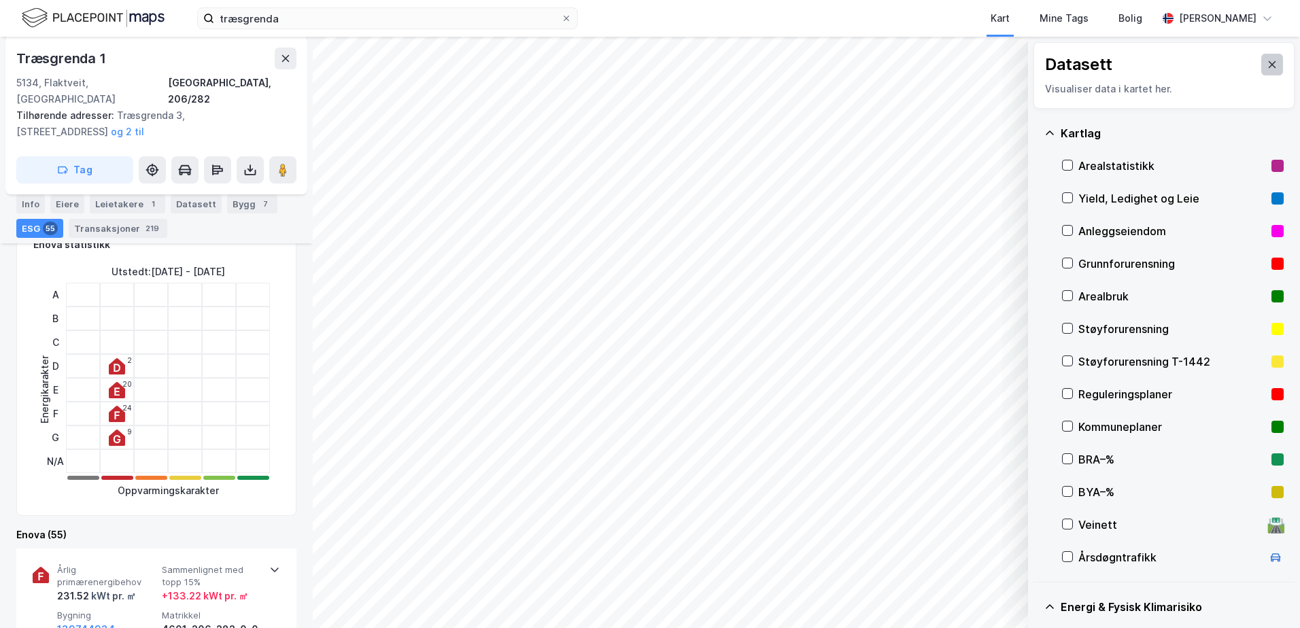
click at [1262, 71] on button at bounding box center [1272, 65] width 22 height 22
